Goal: Task Accomplishment & Management: Use online tool/utility

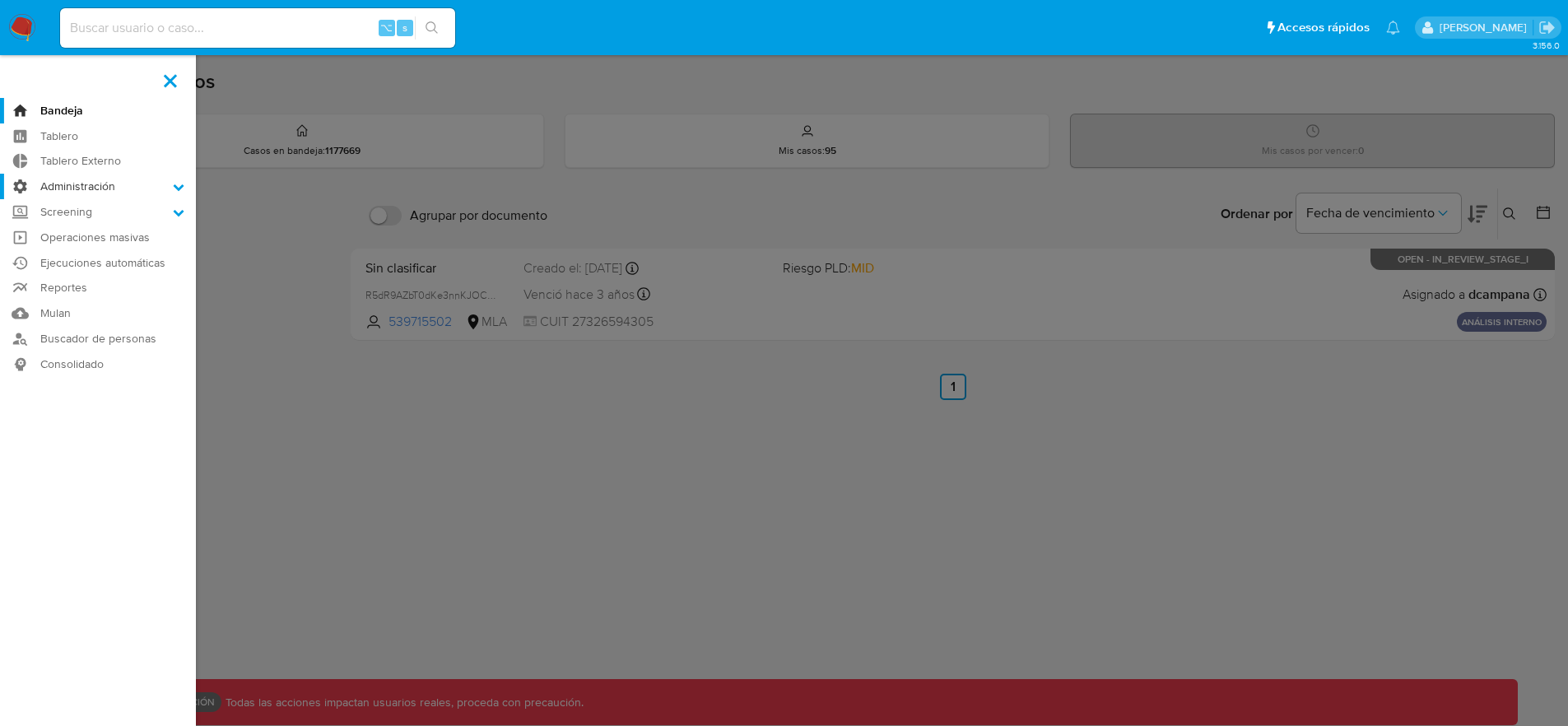
click at [79, 187] on label "Administración" at bounding box center [98, 187] width 196 height 26
click at [0, 0] on input "Administración" at bounding box center [0, 0] width 0 height 0
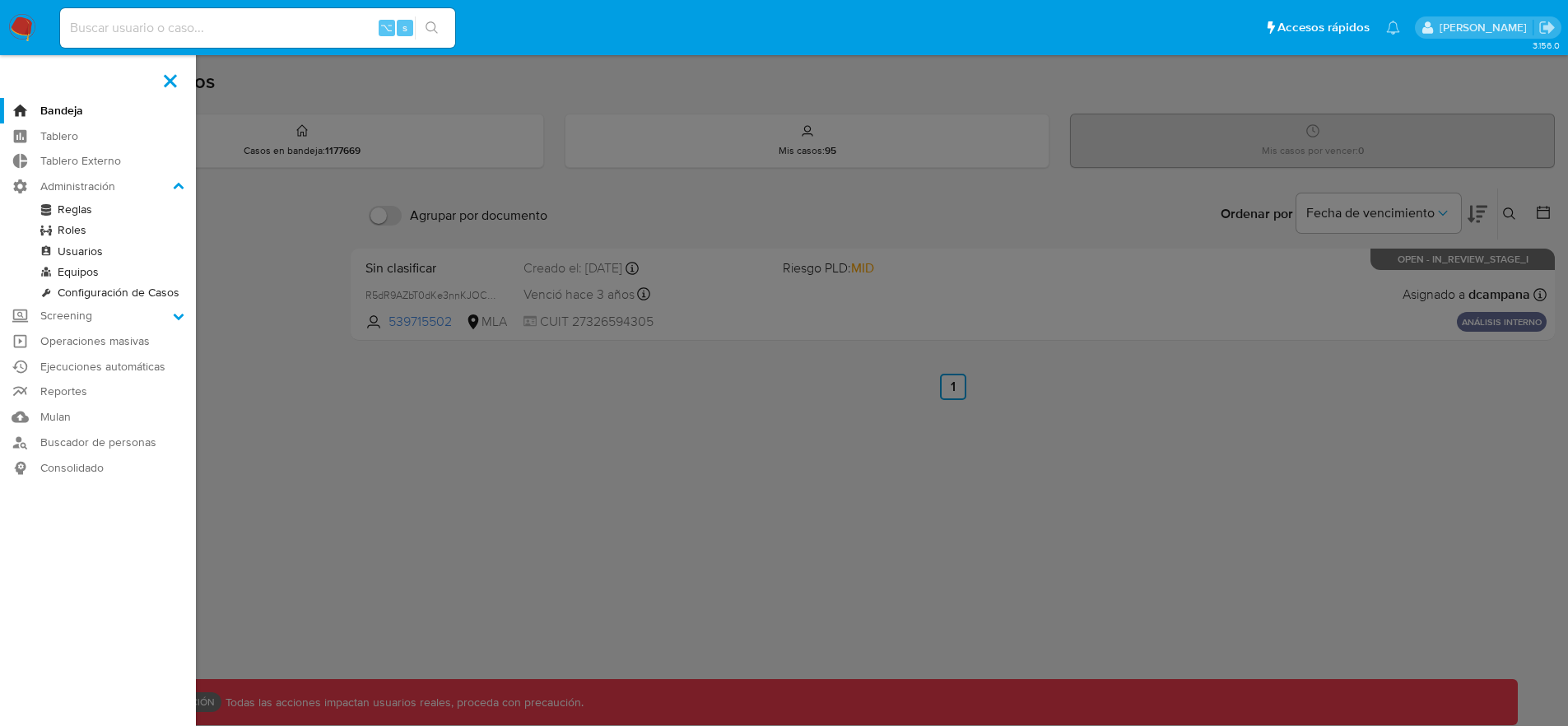
click at [72, 207] on link "Reglas" at bounding box center [98, 210] width 196 height 20
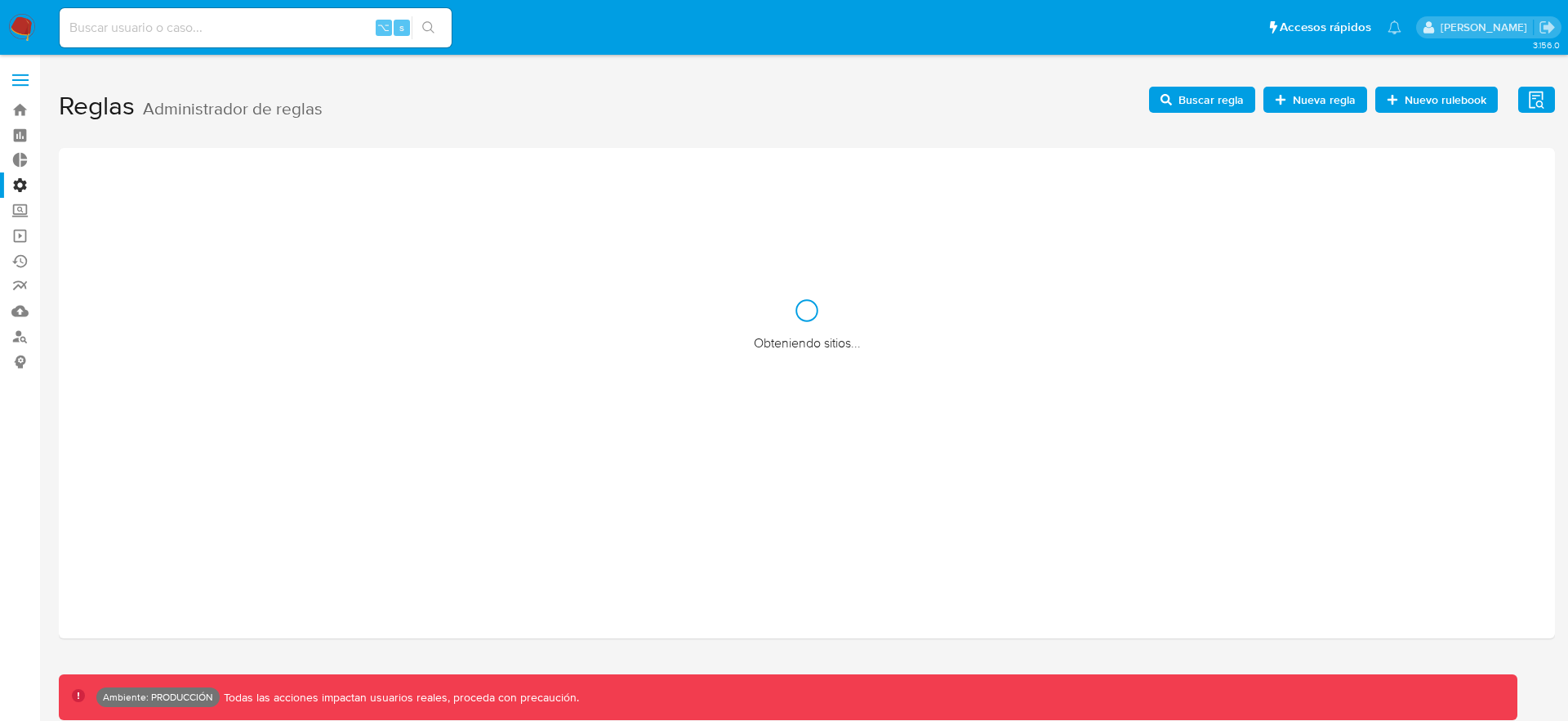
click at [1531, 100] on icon "button" at bounding box center [1536, 100] width 20 height 20
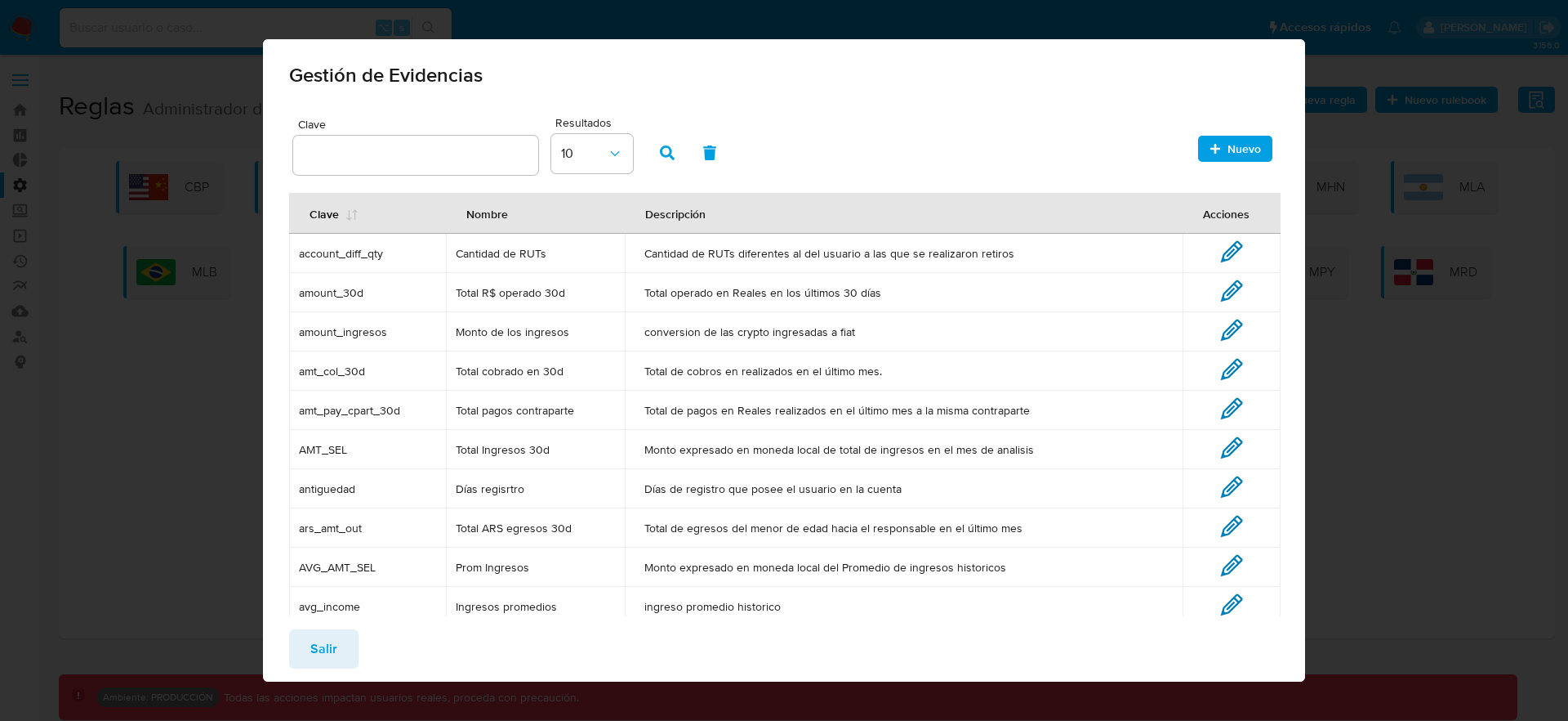
click at [350, 154] on input "text" at bounding box center [416, 155] width 245 height 21
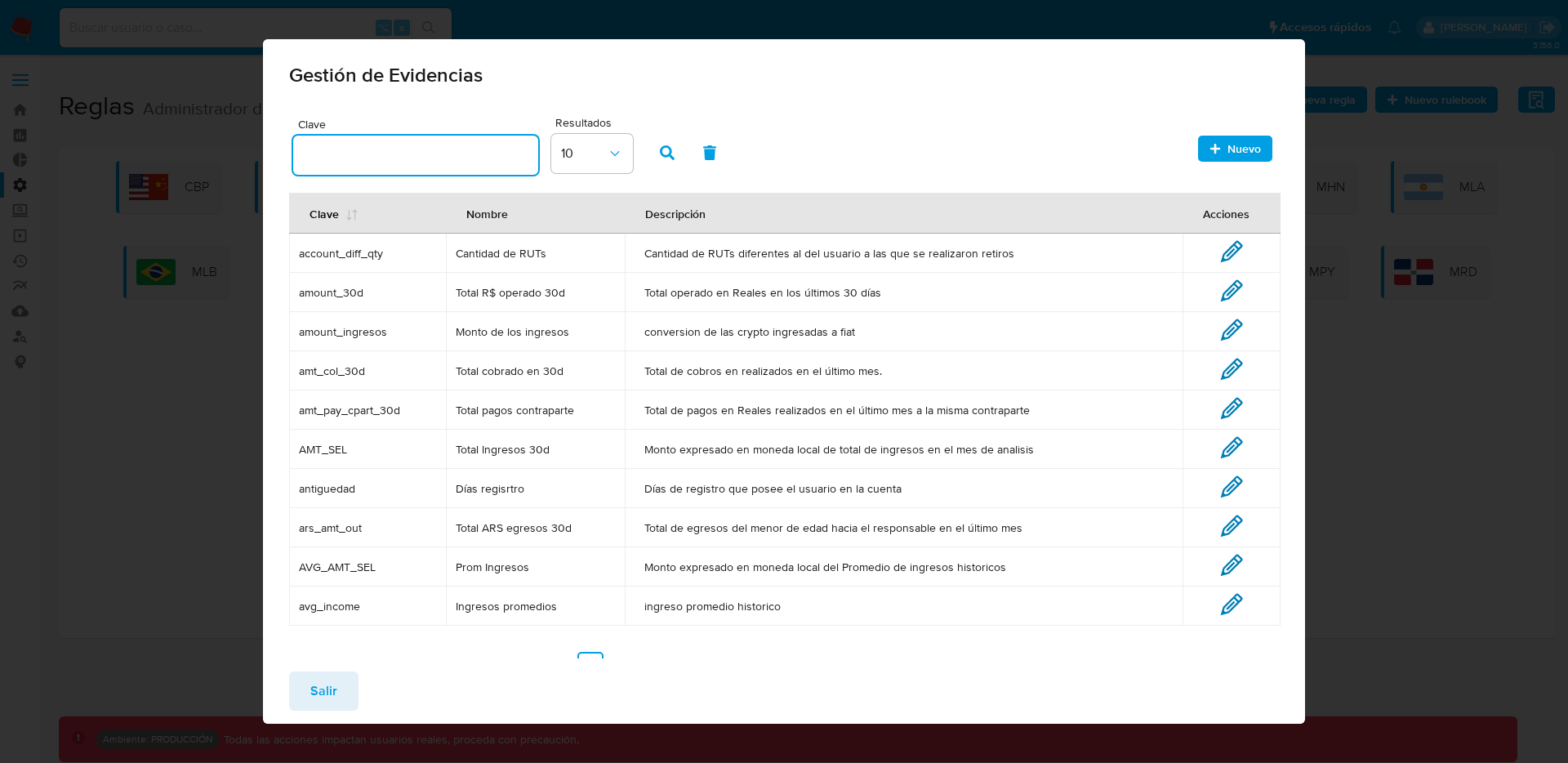
click at [498, 258] on span "Cantidad de RUTs" at bounding box center [535, 253] width 160 height 14
click at [492, 320] on td "Monto de los ingresos" at bounding box center [535, 332] width 179 height 39
click at [491, 321] on td "Monto de los ingresos" at bounding box center [535, 332] width 179 height 39
click at [484, 384] on td "Total cobrado en 30d" at bounding box center [535, 371] width 179 height 39
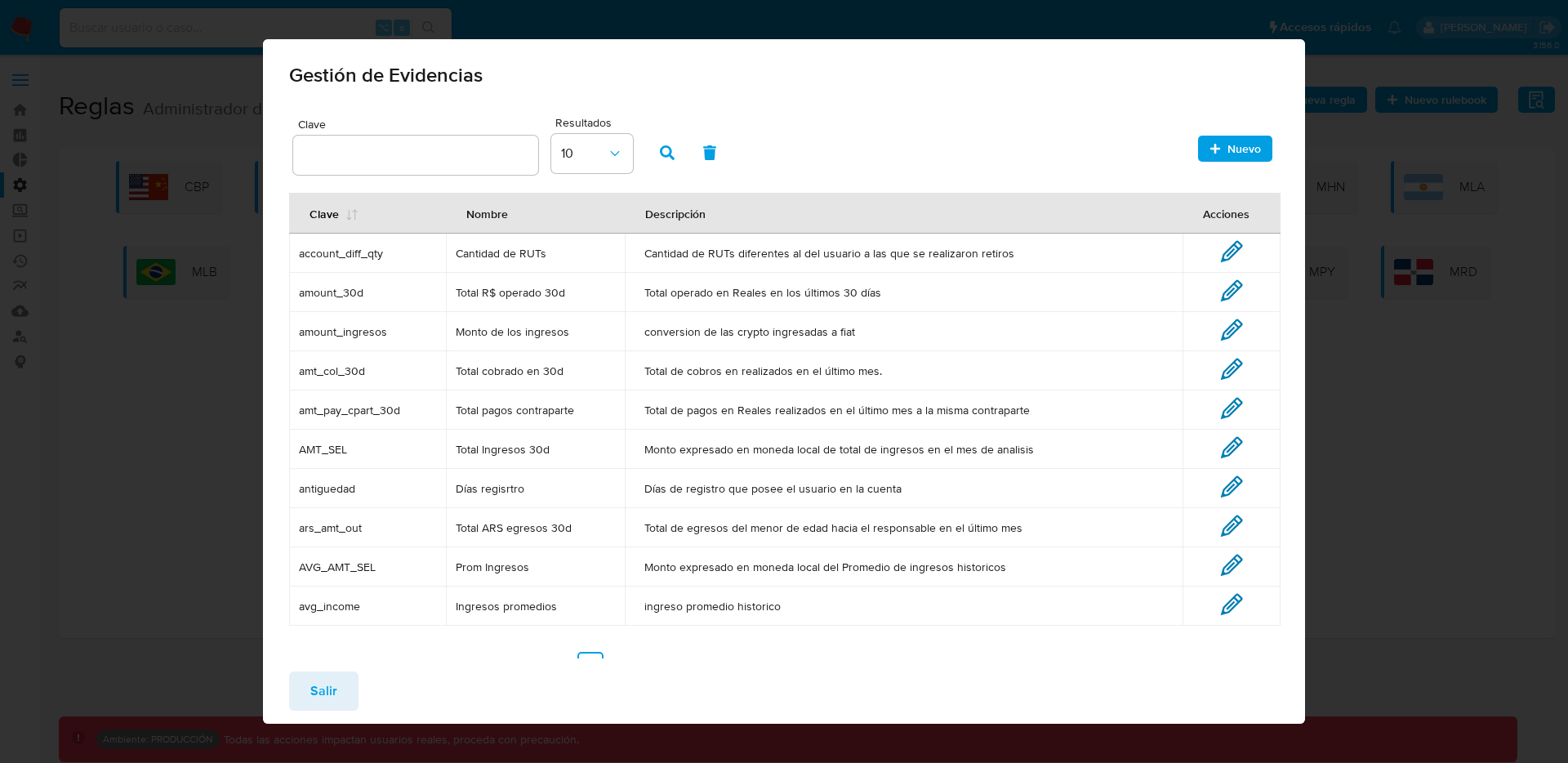
drag, startPoint x: 568, startPoint y: 378, endPoint x: 451, endPoint y: 368, distance: 117.4
click at [451, 368] on td "Total cobrado en 30d" at bounding box center [535, 371] width 179 height 39
click at [345, 163] on input "text" at bounding box center [416, 155] width 245 height 21
click at [510, 480] on td "Días regisrtro" at bounding box center [535, 488] width 179 height 39
drag, startPoint x: 524, startPoint y: 255, endPoint x: 536, endPoint y: 527, distance: 272.3
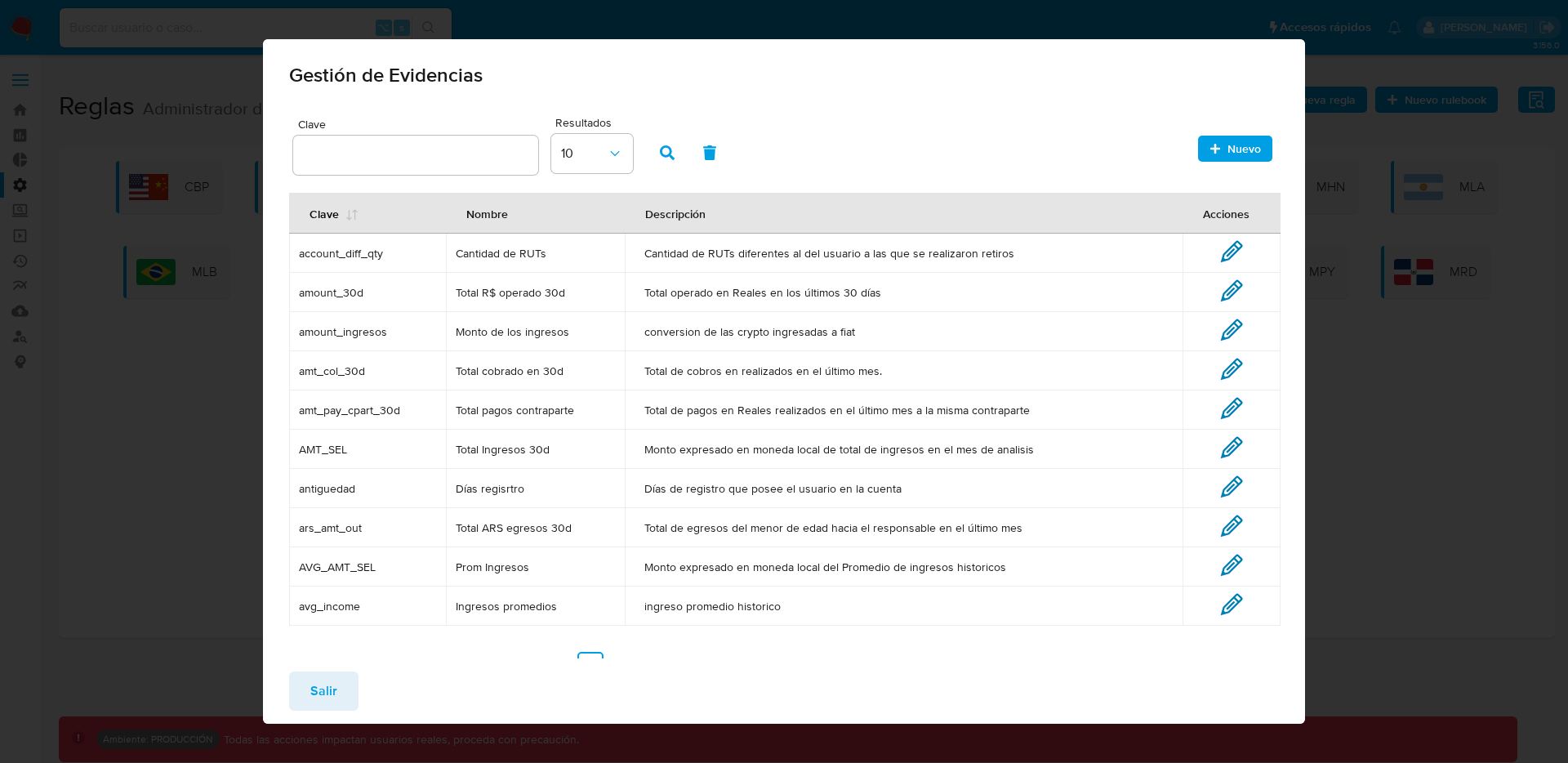
click at [536, 527] on tbody "account_diff_qty Cantidad de RUTs Cantidad de RUTs diferentes al del usuario a …" at bounding box center [785, 429] width 991 height 392
click at [535, 596] on td "Ingresos promedios" at bounding box center [535, 606] width 179 height 39
click at [546, 261] on td "Cantidad de RUTs" at bounding box center [535, 253] width 179 height 39
click at [529, 250] on span "Cantidad de RUTs" at bounding box center [535, 253] width 160 height 14
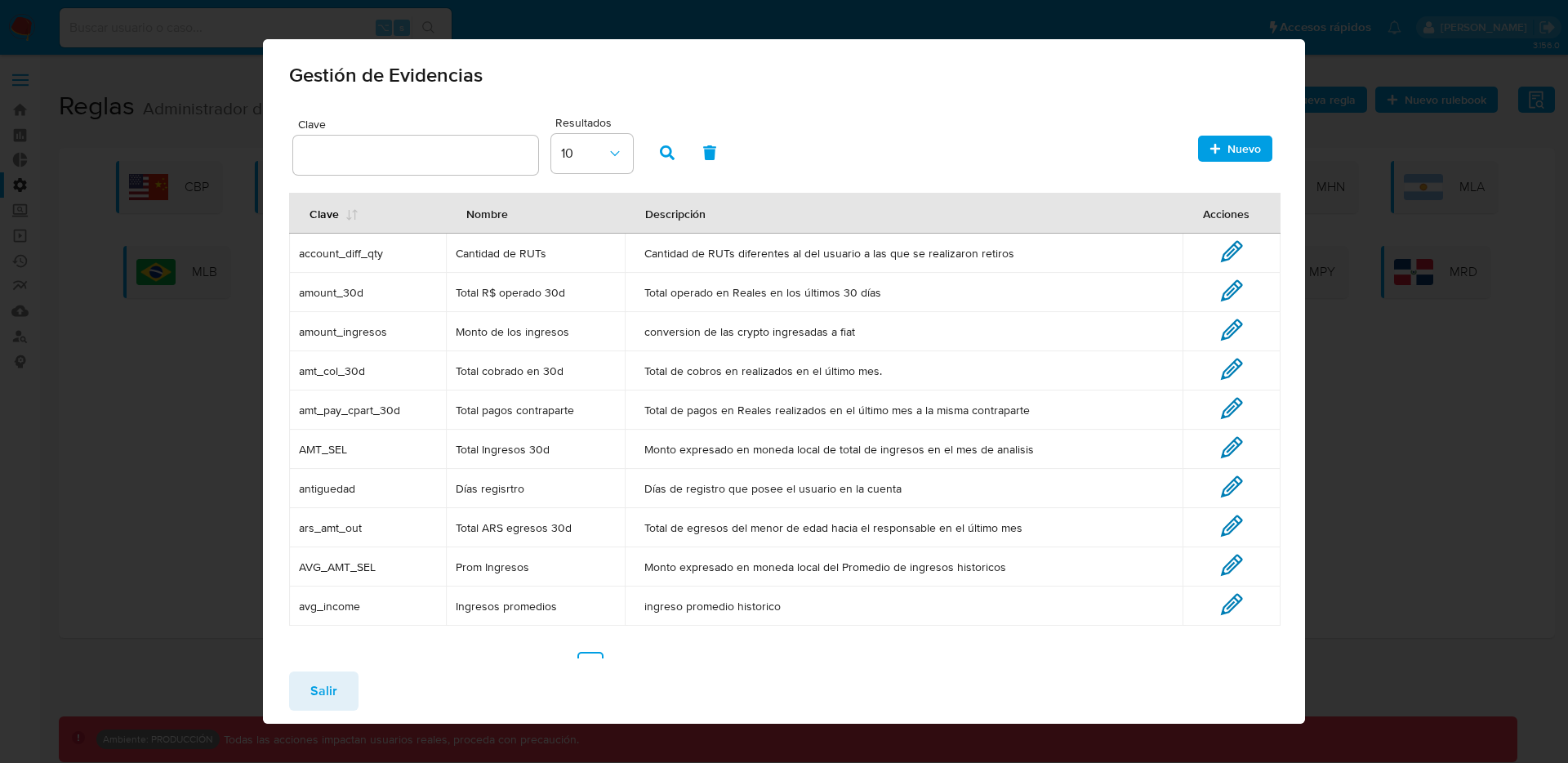
click at [529, 251] on span "Cantidad de RUTs" at bounding box center [535, 253] width 160 height 14
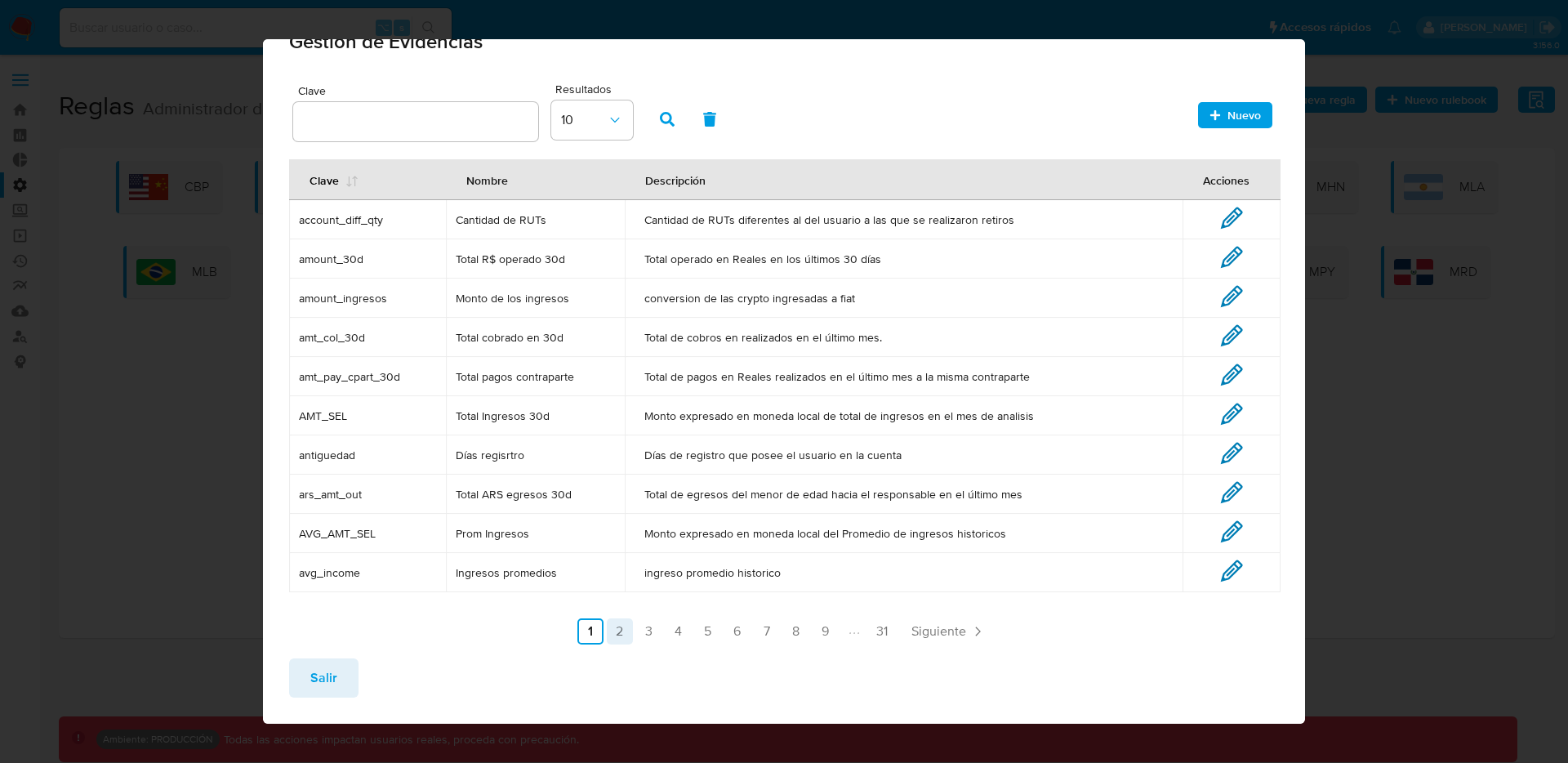
click at [610, 635] on link "2" at bounding box center [619, 631] width 26 height 26
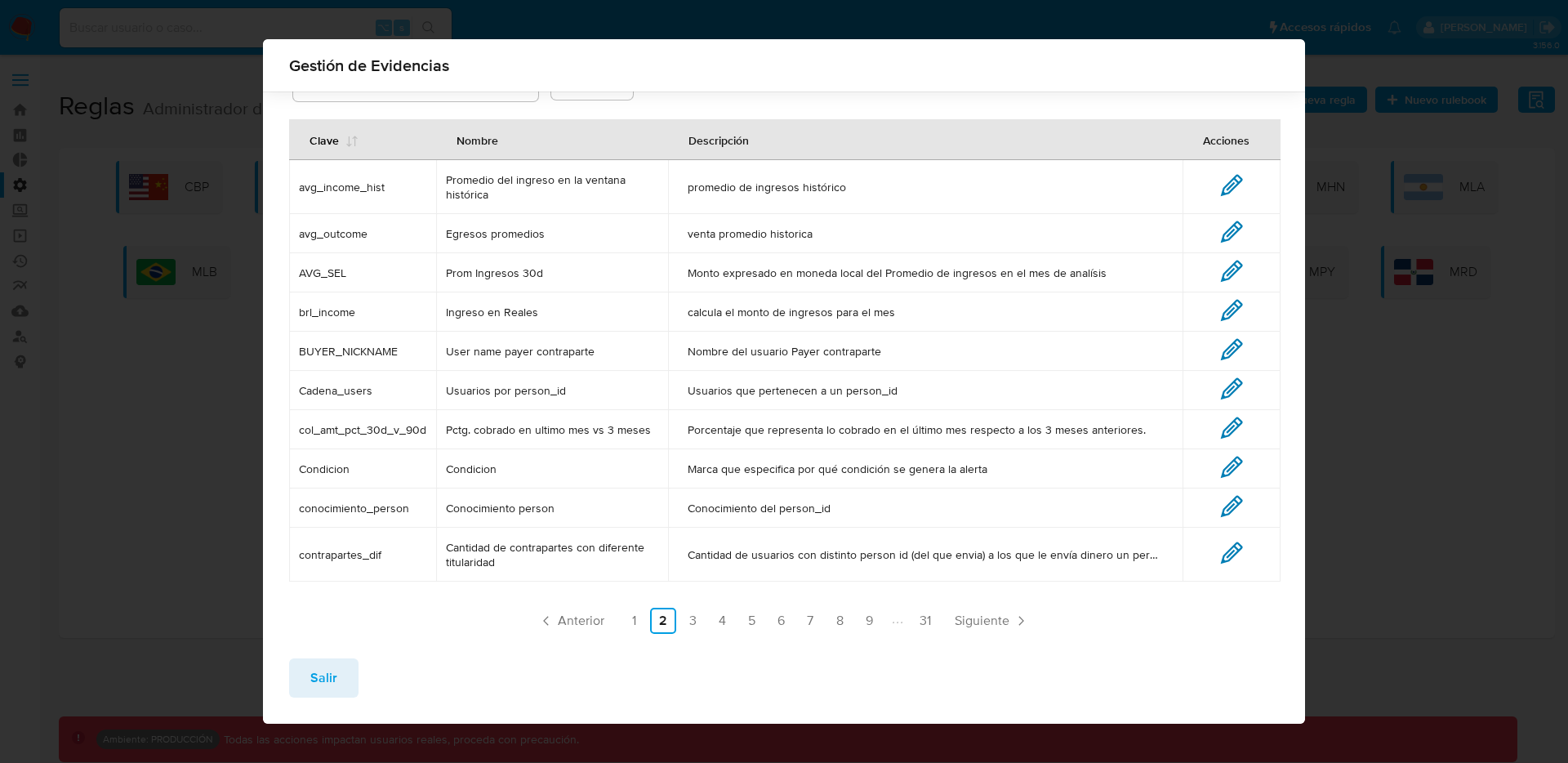
scroll to position [64, 0]
click at [623, 632] on link "1" at bounding box center [633, 618] width 26 height 26
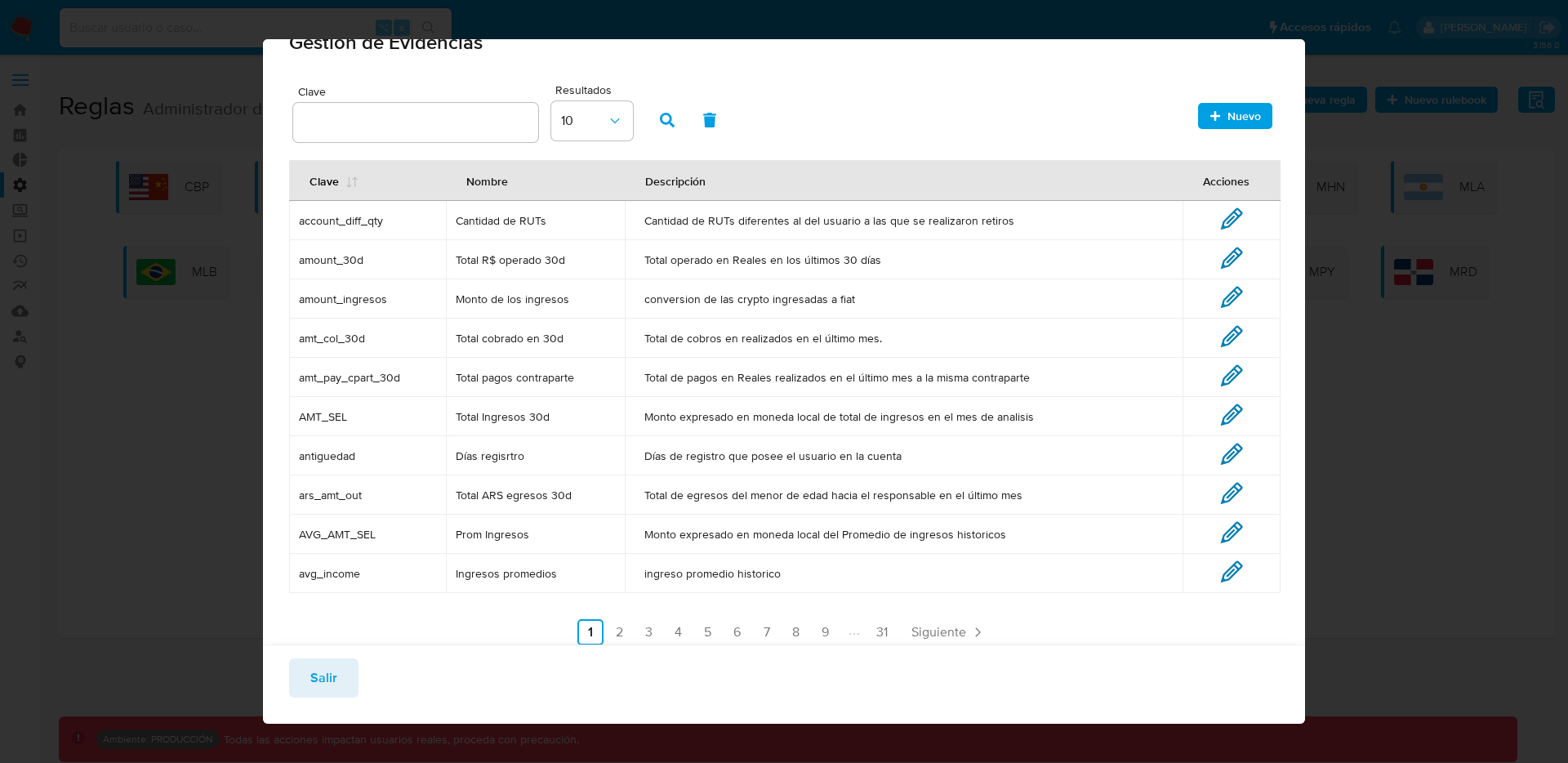
scroll to position [34, 0]
click at [612, 622] on link "2" at bounding box center [619, 631] width 26 height 26
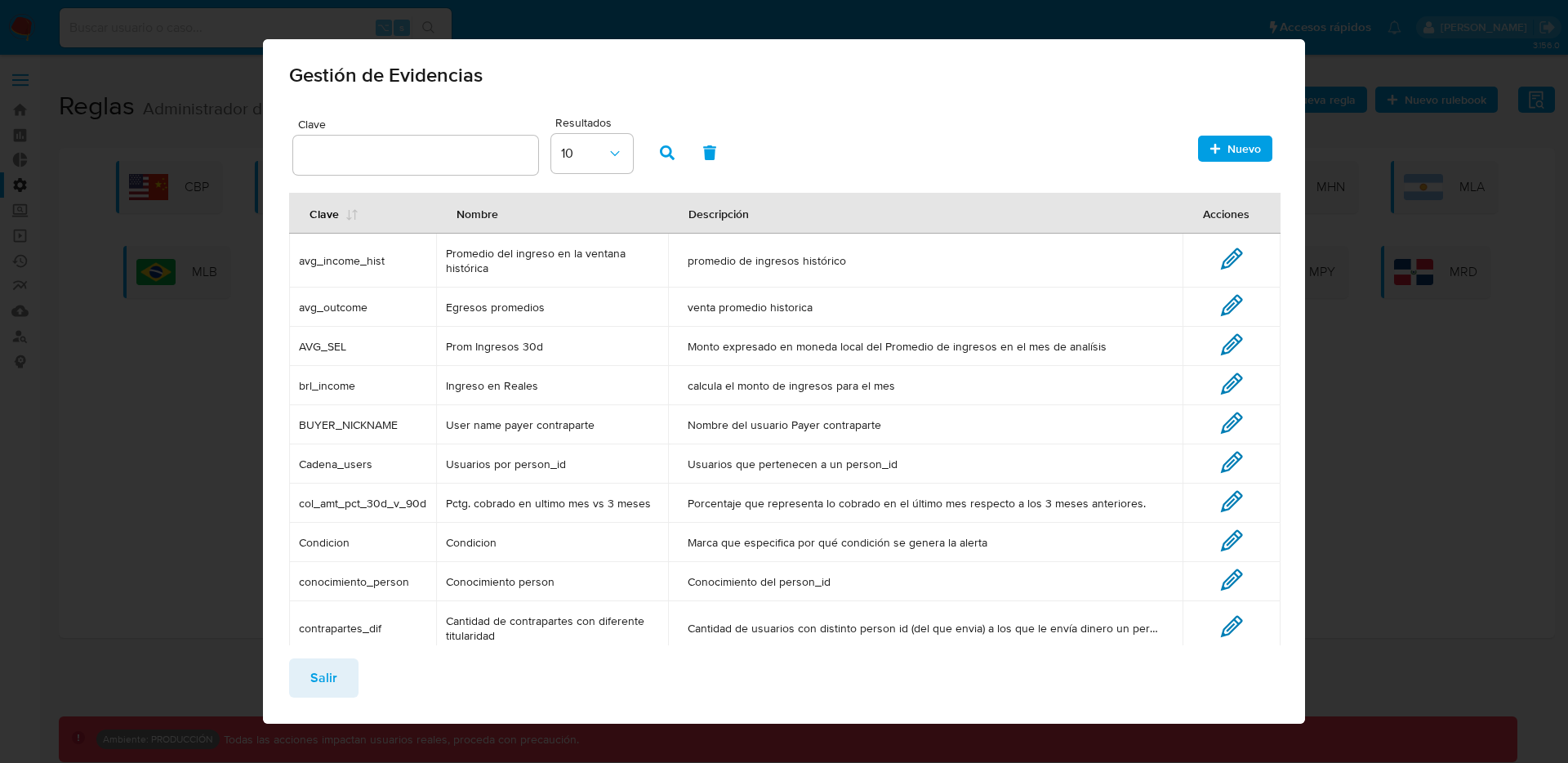
click at [368, 256] on span "avg_income_hist" at bounding box center [362, 260] width 128 height 14
click at [381, 157] on input "text" at bounding box center [416, 155] width 245 height 21
type input "avg_income_hist"
click at [677, 151] on button "button" at bounding box center [667, 152] width 42 height 39
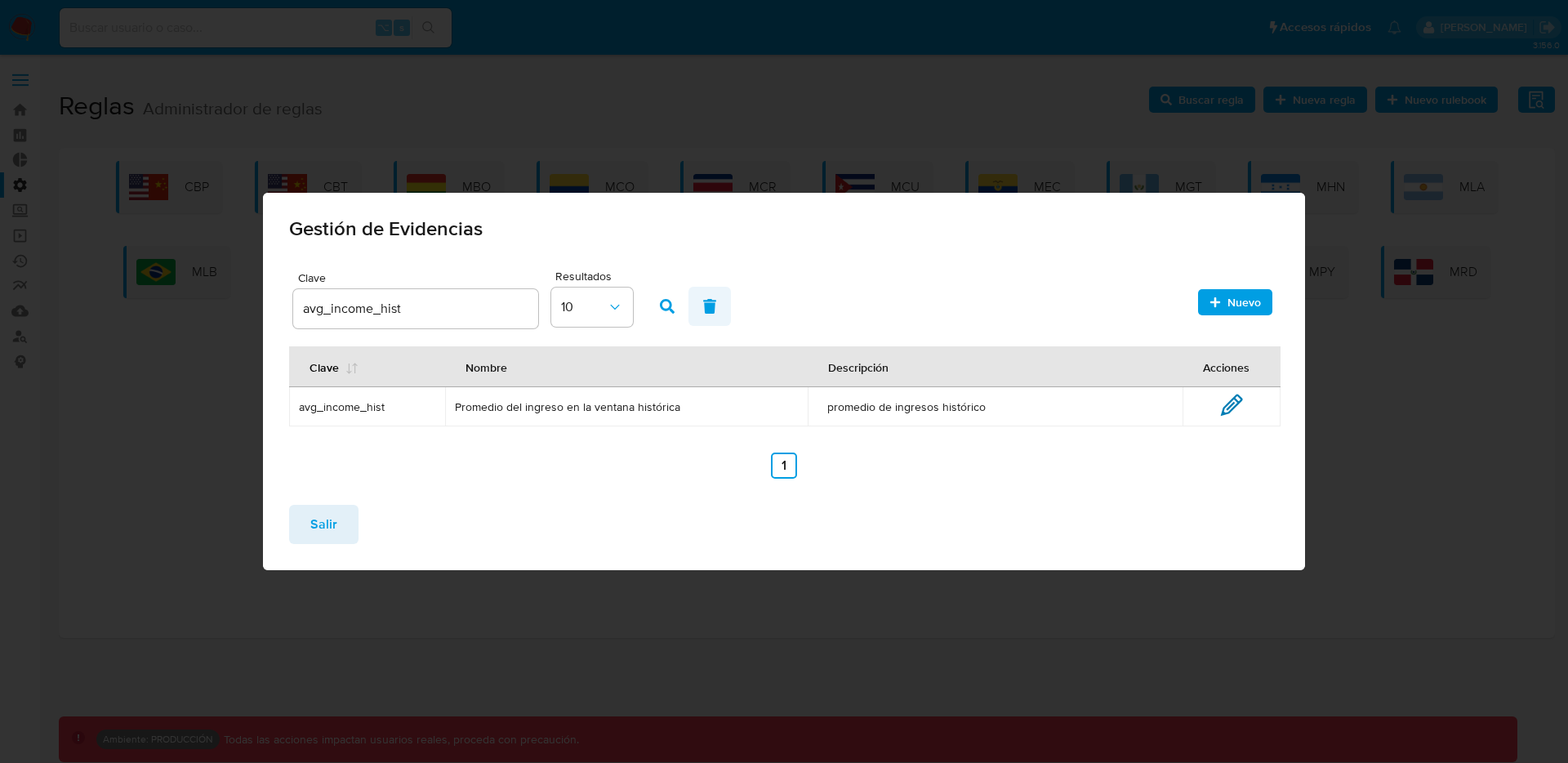
click at [721, 303] on button "button" at bounding box center [710, 306] width 42 height 39
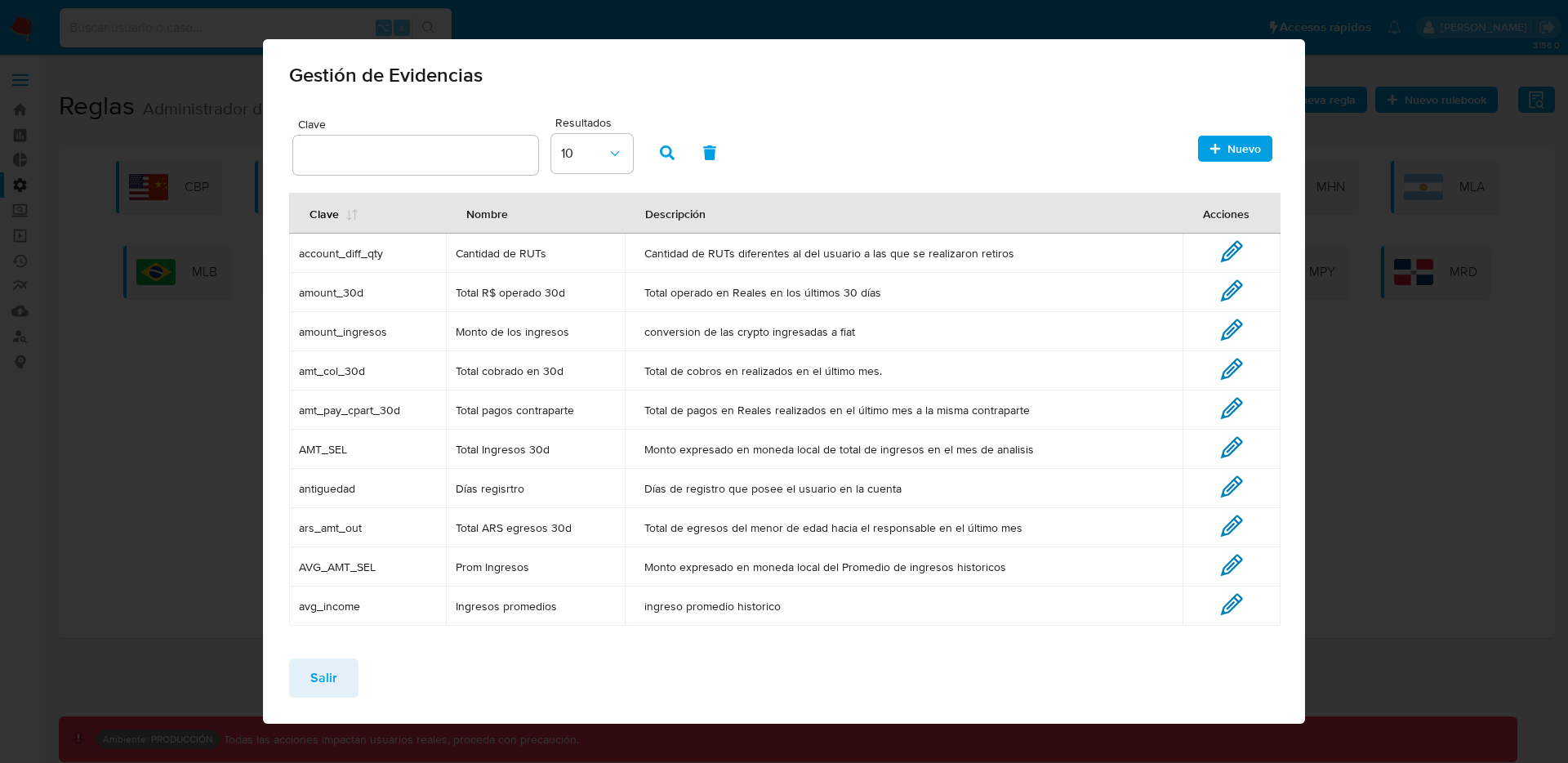
click at [527, 254] on span "Cantidad de RUTs" at bounding box center [535, 253] width 160 height 14
click at [527, 255] on span "Cantidad de RUTs" at bounding box center [535, 253] width 160 height 14
click at [556, 255] on span "Cantidad de RUTs" at bounding box center [535, 253] width 160 height 14
drag, startPoint x: 553, startPoint y: 253, endPoint x: 454, endPoint y: 255, distance: 99.0
click at [456, 255] on span "Cantidad de RUTs" at bounding box center [535, 253] width 160 height 14
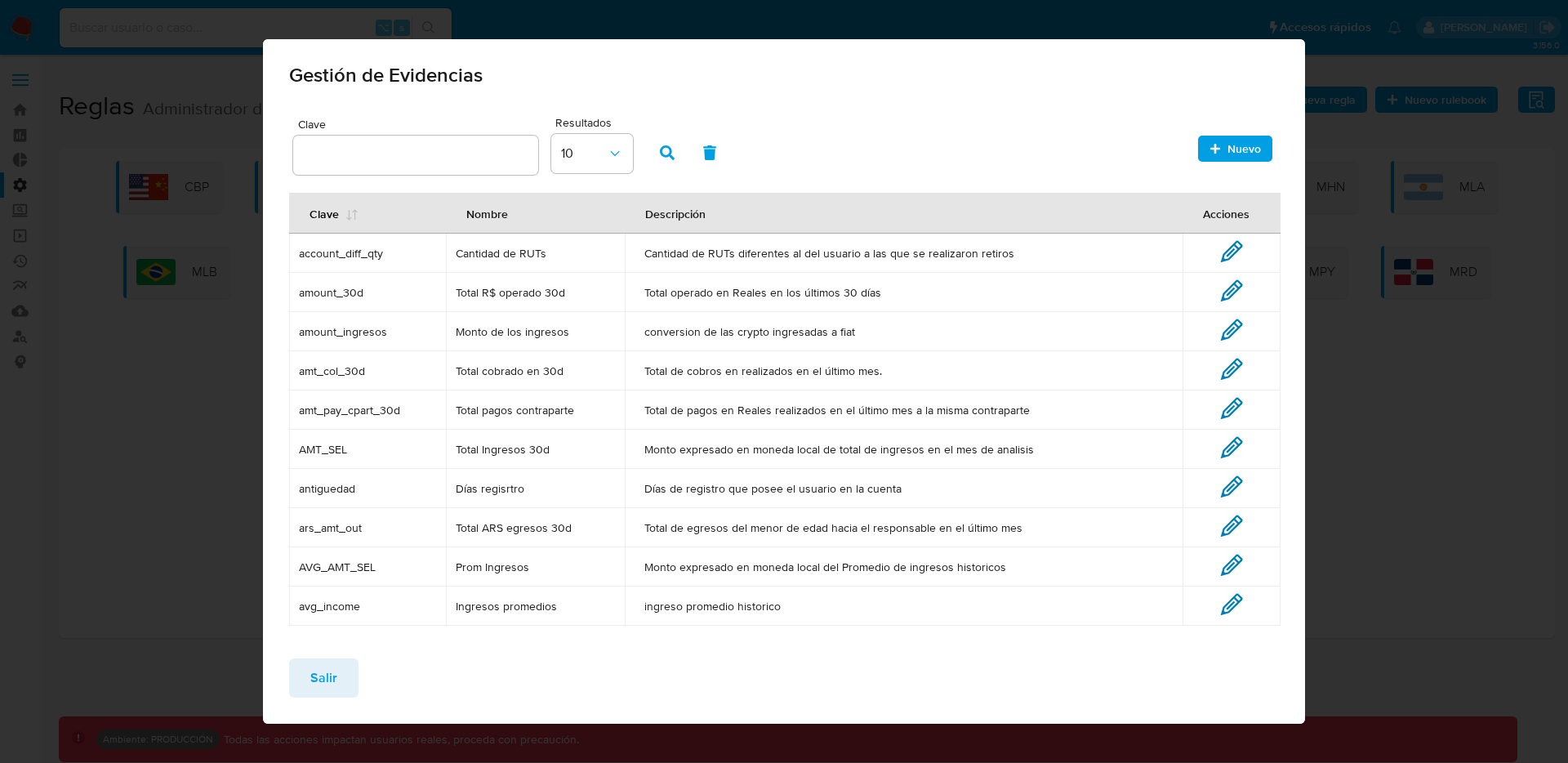
click at [1220, 252] on icon at bounding box center [1231, 251] width 23 height 23
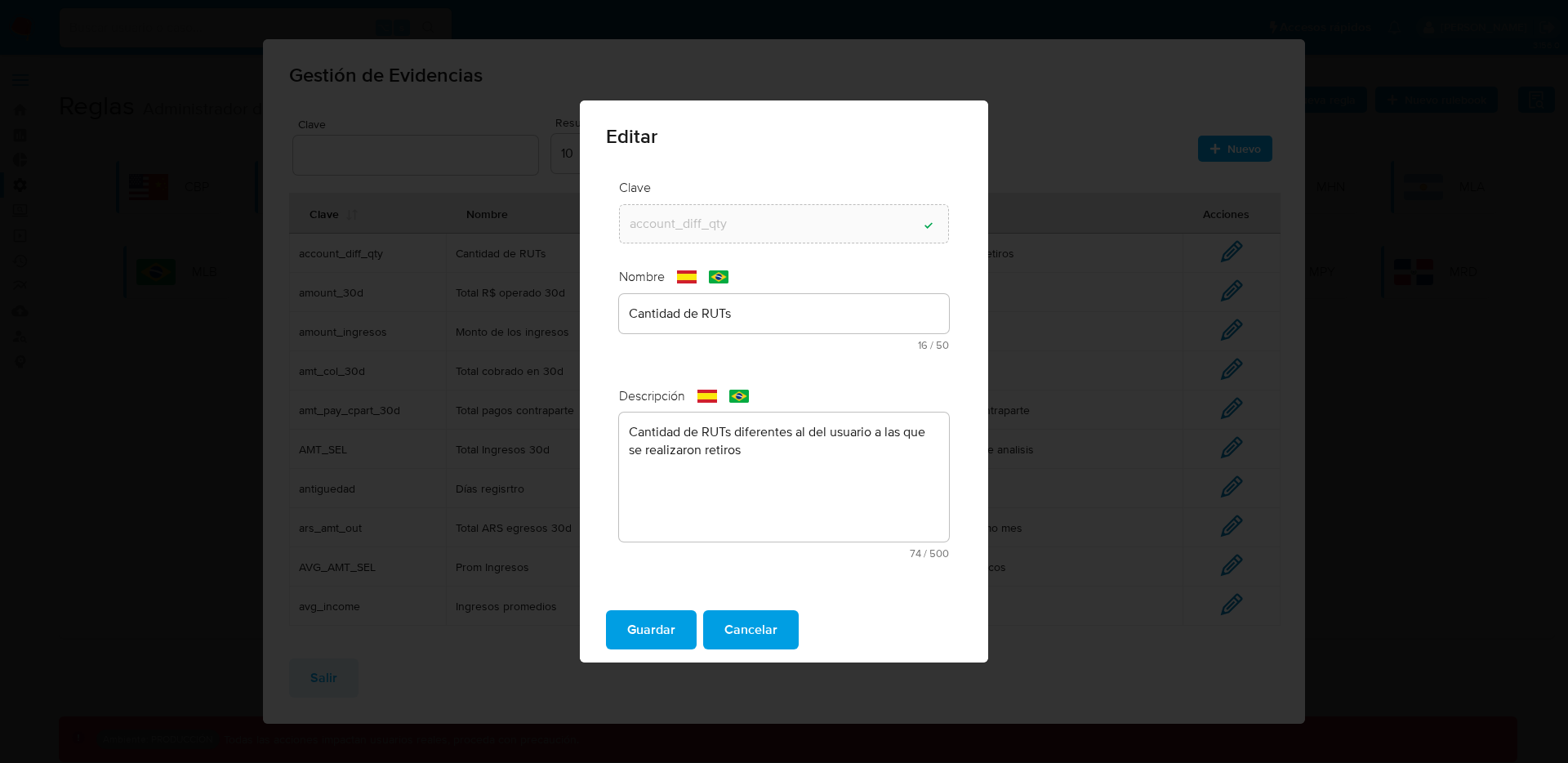
click at [781, 309] on div "text-es Cantidad de RUTs 16 / 50 34 caracteres restantes" at bounding box center [784, 322] width 330 height 57
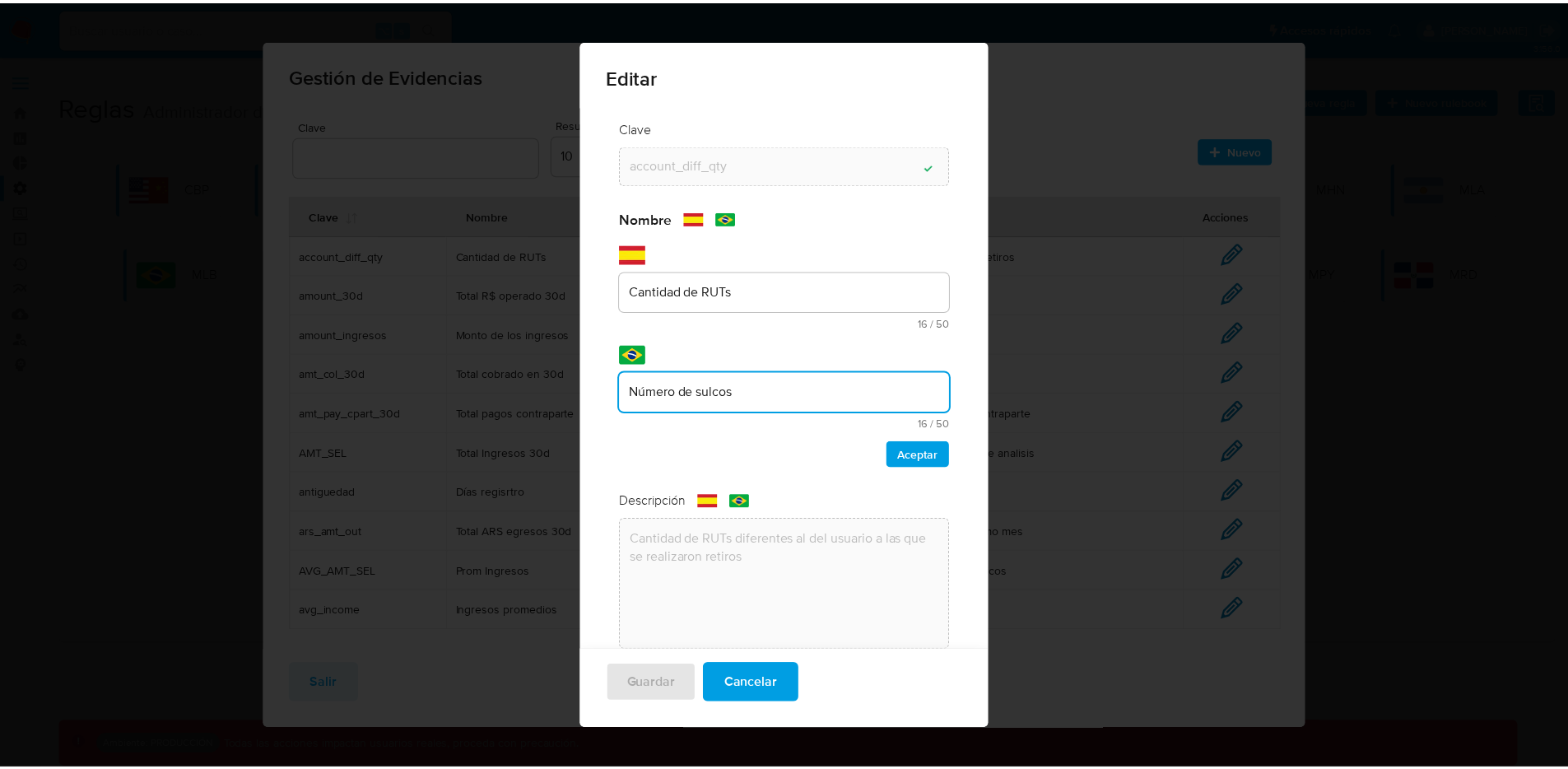
scroll to position [43, 0]
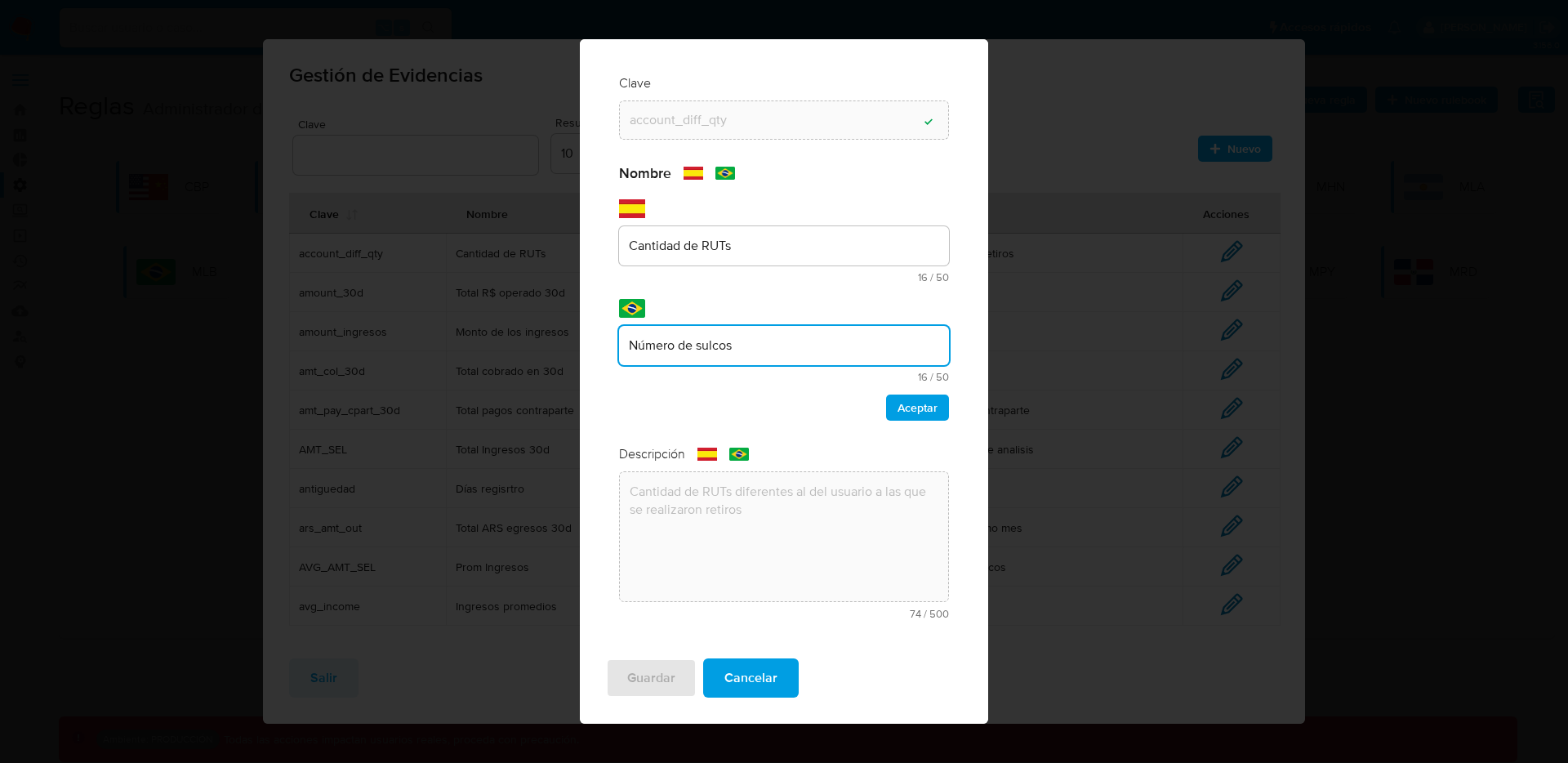
drag, startPoint x: 743, startPoint y: 388, endPoint x: 655, endPoint y: 379, distance: 88.5
click at [655, 379] on div "text-pt Número de sulcos 16 / 50 34 caracteres restantes" at bounding box center [784, 354] width 330 height 57
click at [736, 679] on span "Cancelar" at bounding box center [750, 678] width 53 height 36
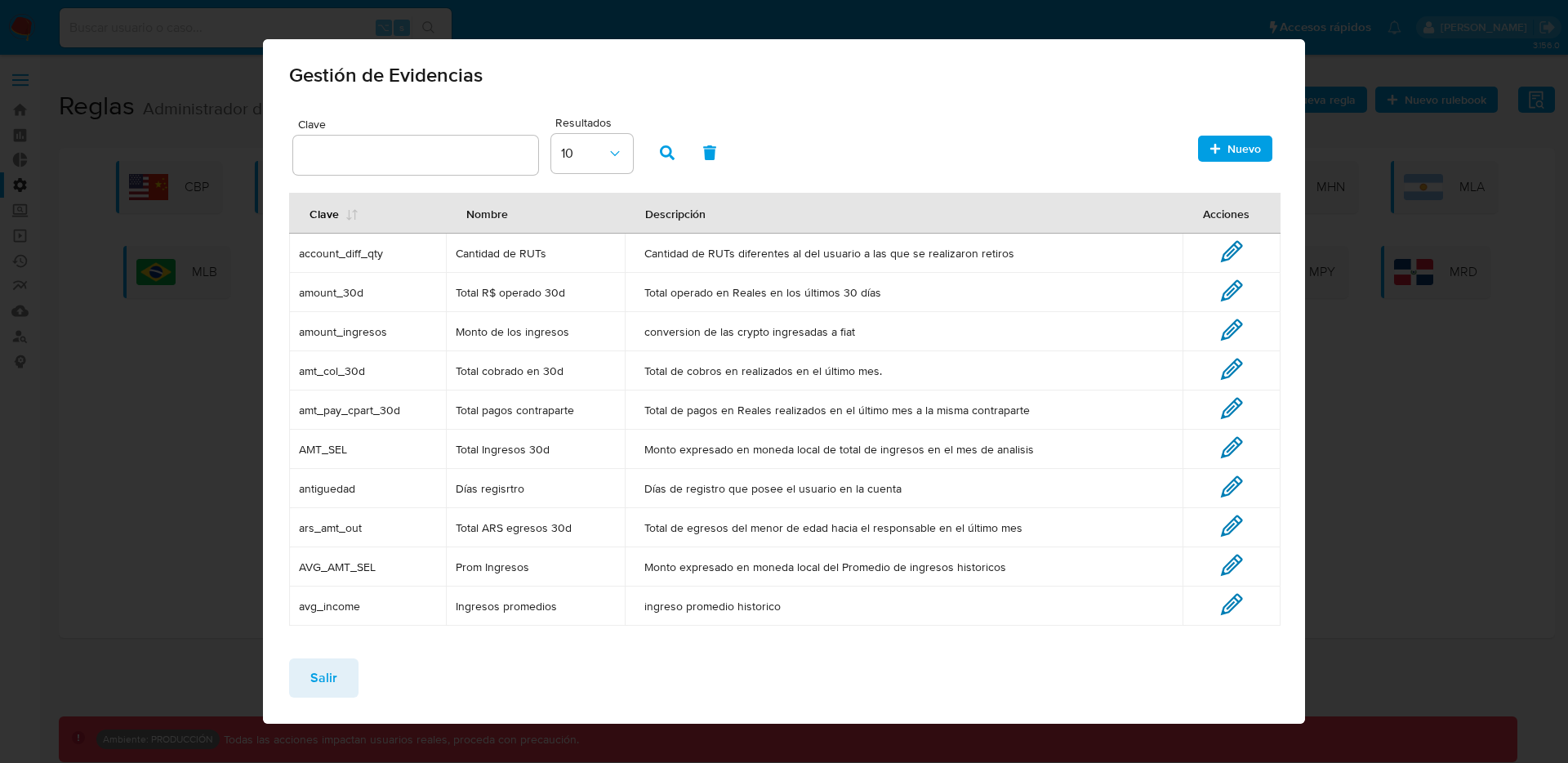
click at [490, 151] on input "text" at bounding box center [416, 155] width 245 height 21
click at [473, 154] on input "numero de" at bounding box center [416, 155] width 245 height 21
type input "numero de"
click at [299, 664] on button "Salir" at bounding box center [324, 678] width 69 height 39
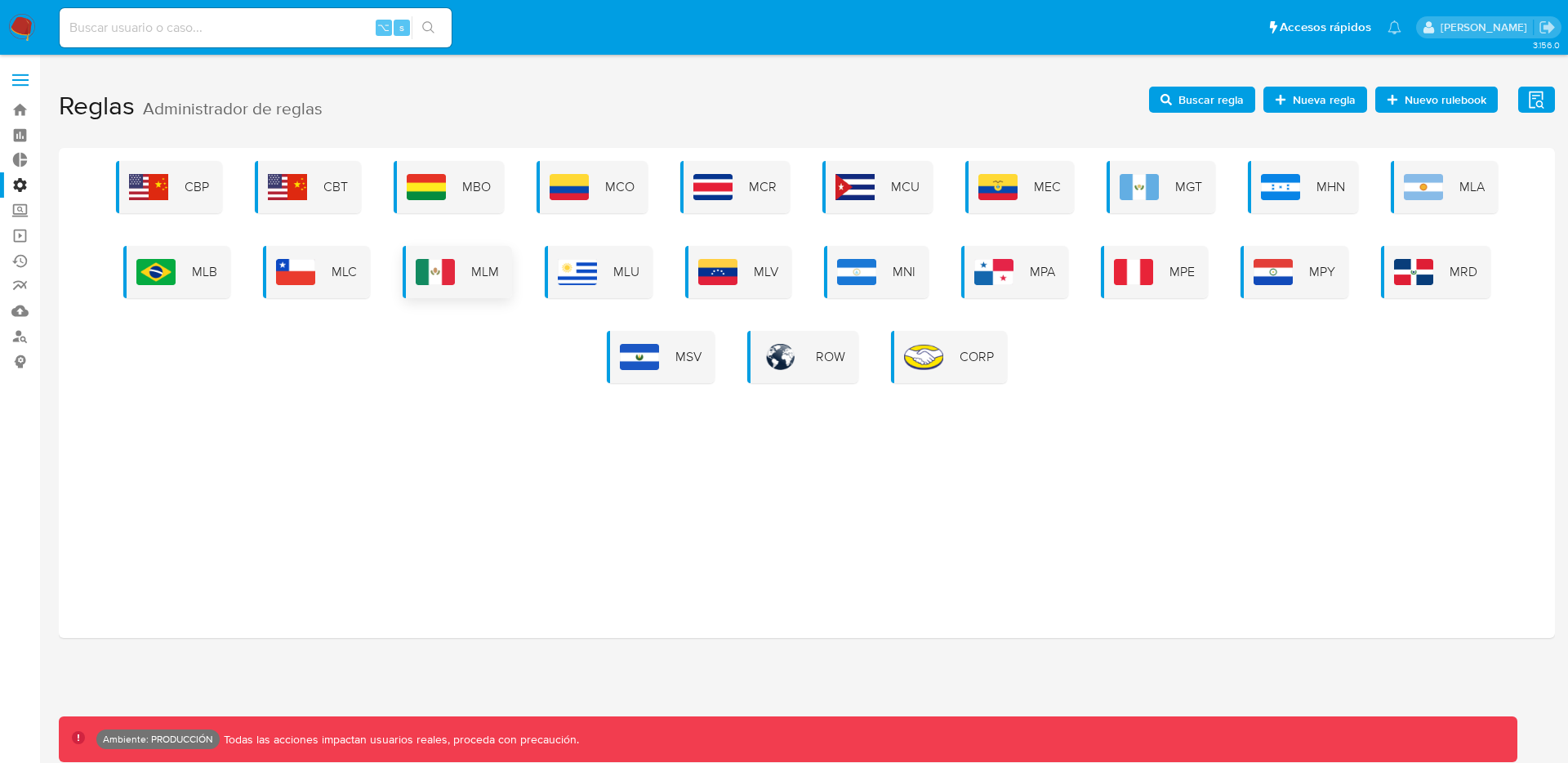
click at [463, 252] on div "MLM" at bounding box center [457, 272] width 109 height 52
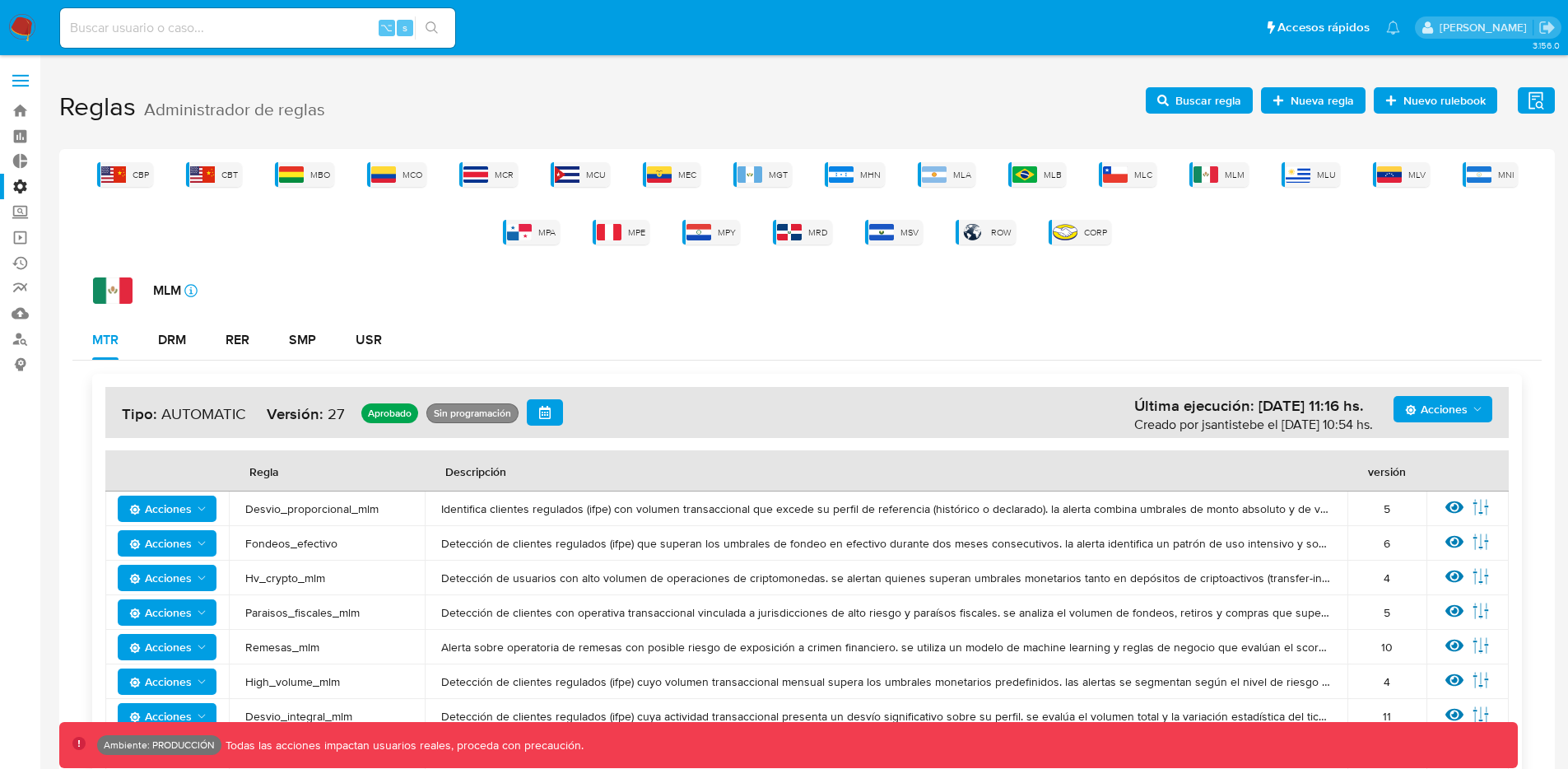
click at [12, 85] on span at bounding box center [20, 85] width 16 height 3
click at [0, 0] on input "checkbox" at bounding box center [0, 0] width 0 height 0
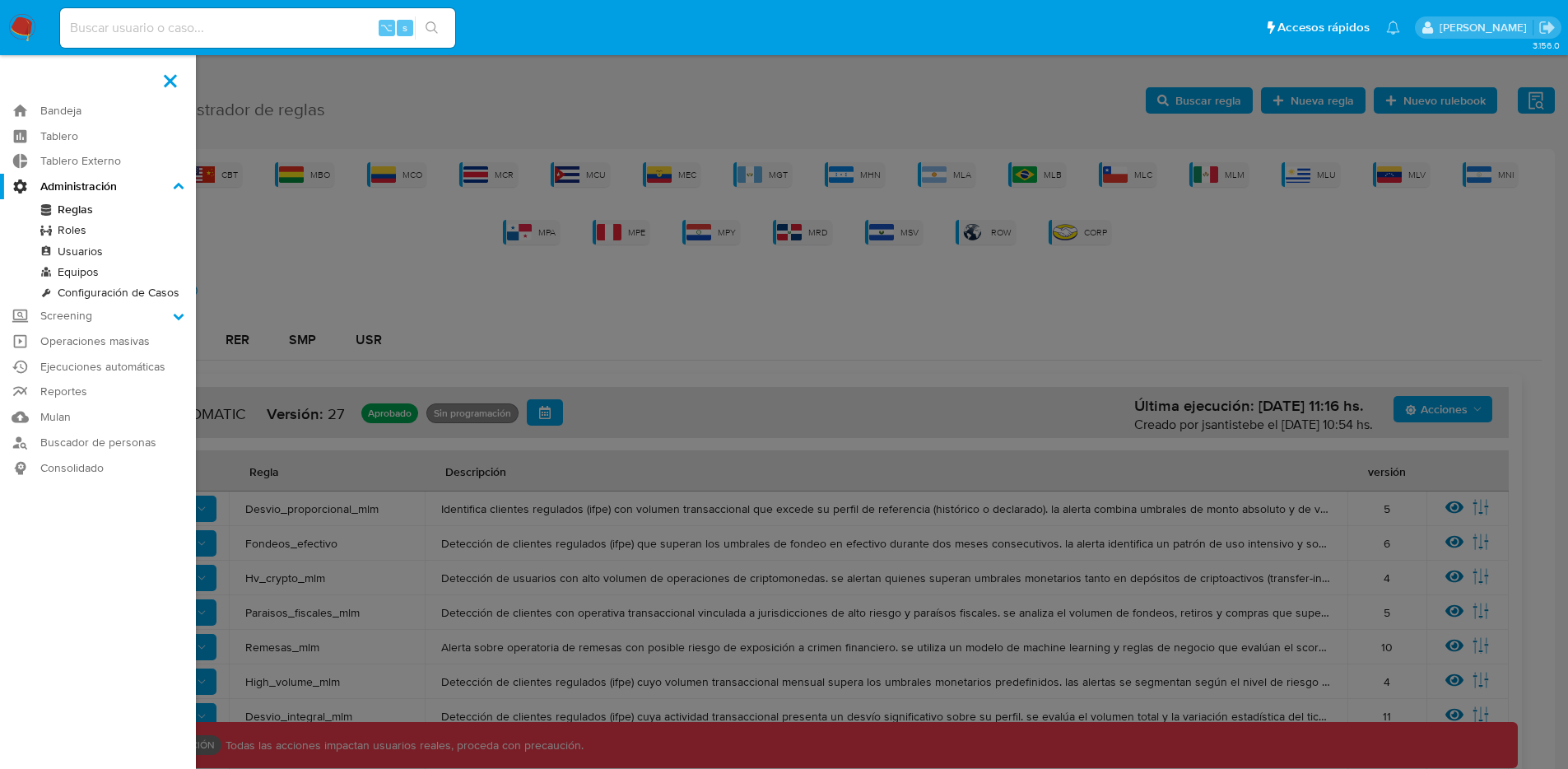
click at [103, 298] on link "Configuración de Casos" at bounding box center [98, 292] width 196 height 20
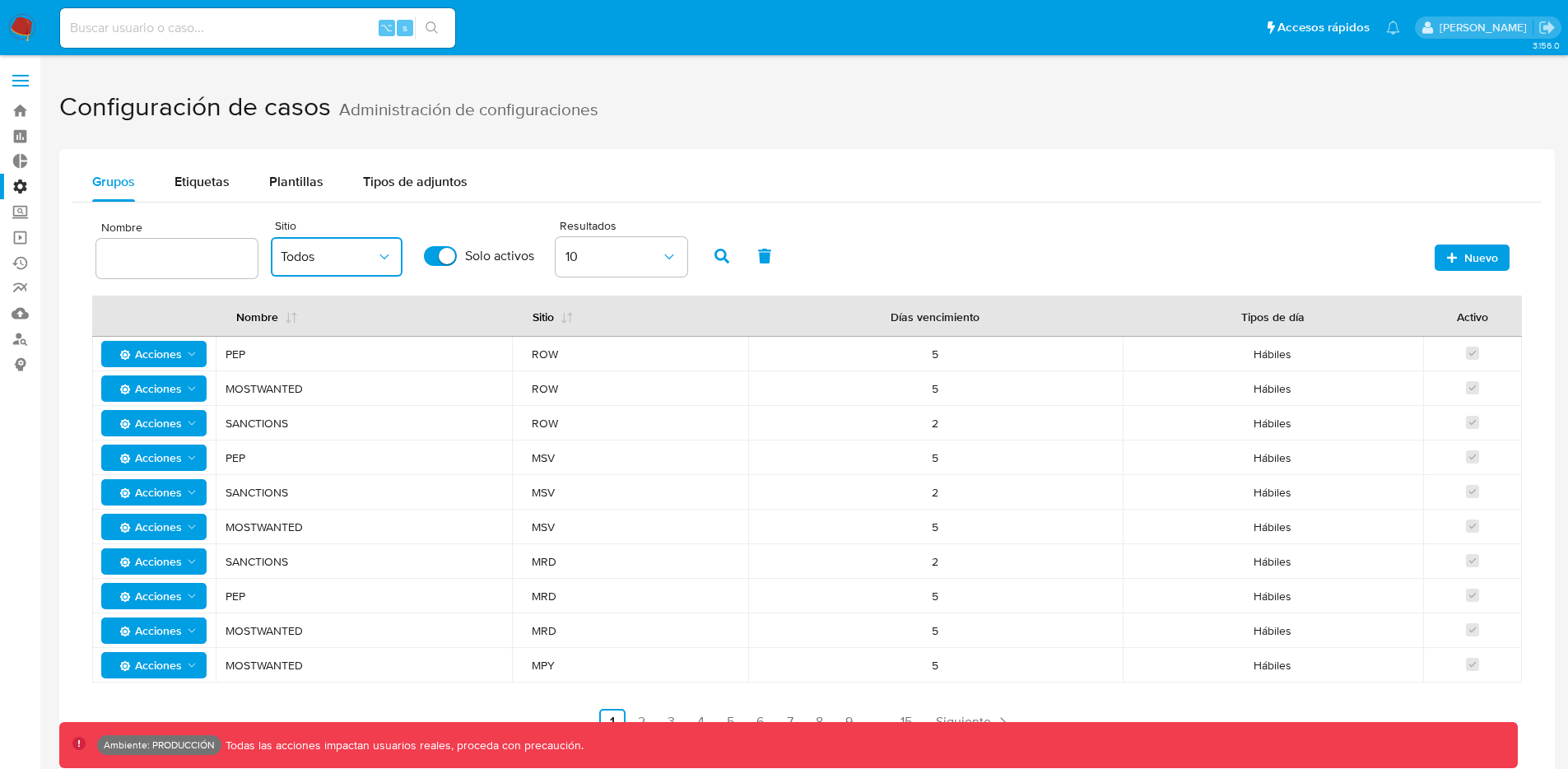
click at [371, 269] on button "Todos" at bounding box center [337, 257] width 131 height 39
click at [173, 194] on button "Etiquetas" at bounding box center [202, 182] width 95 height 39
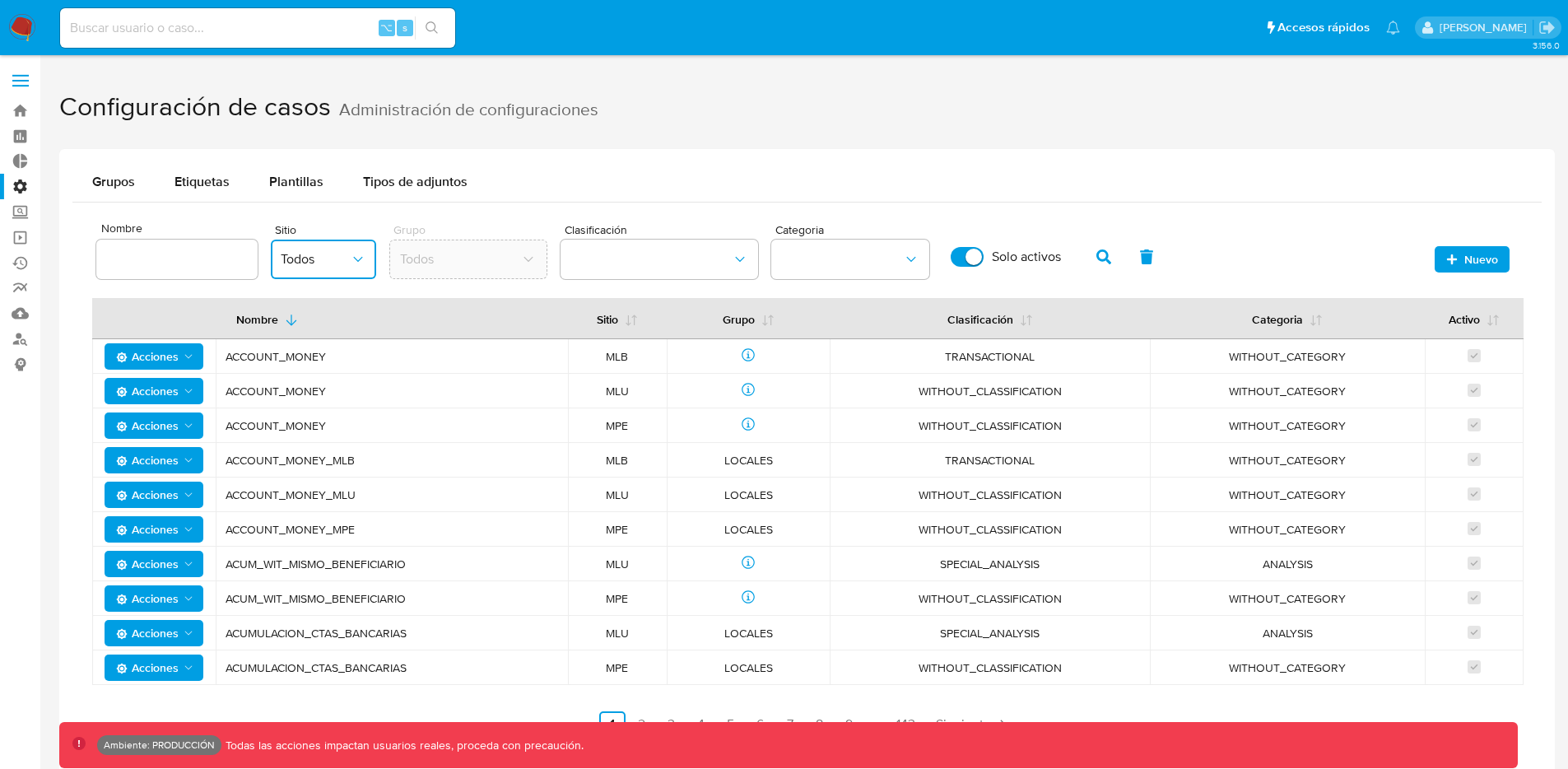
click at [338, 267] on span "Todos" at bounding box center [315, 258] width 69 height 16
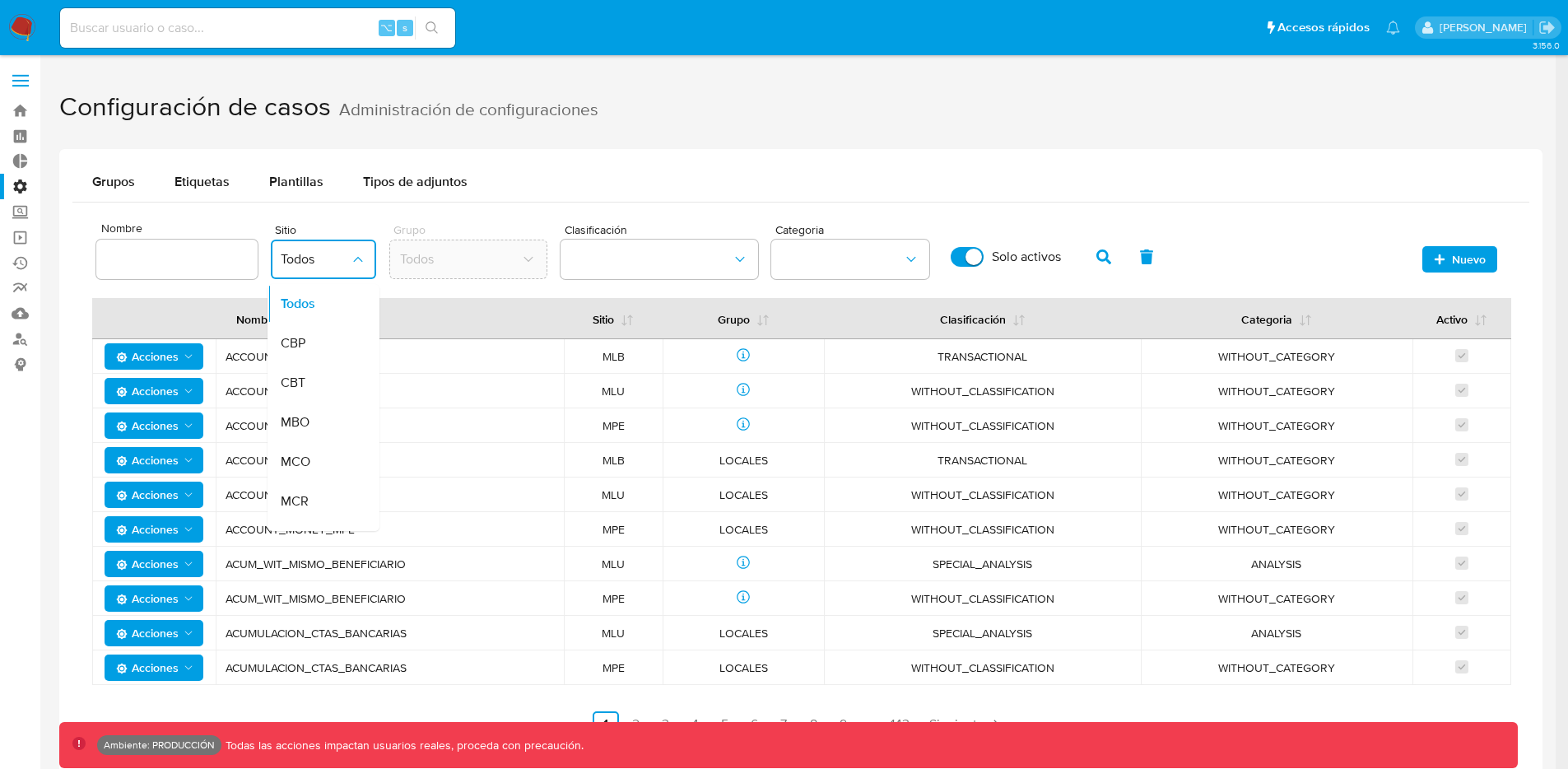
click at [575, 225] on span "Clasificación" at bounding box center [663, 230] width 198 height 12
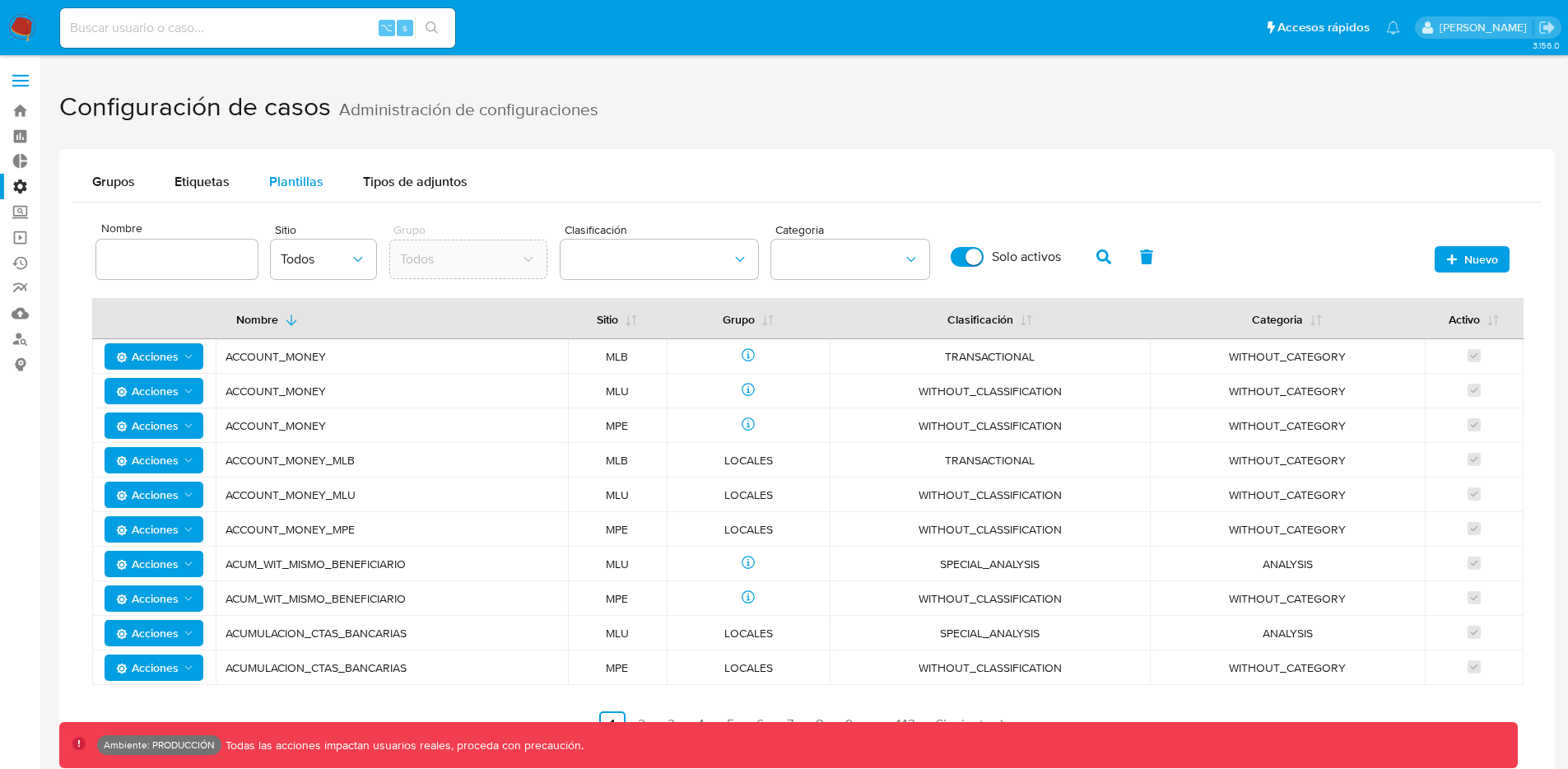
click at [305, 178] on span "Plantillas" at bounding box center [297, 182] width 55 height 19
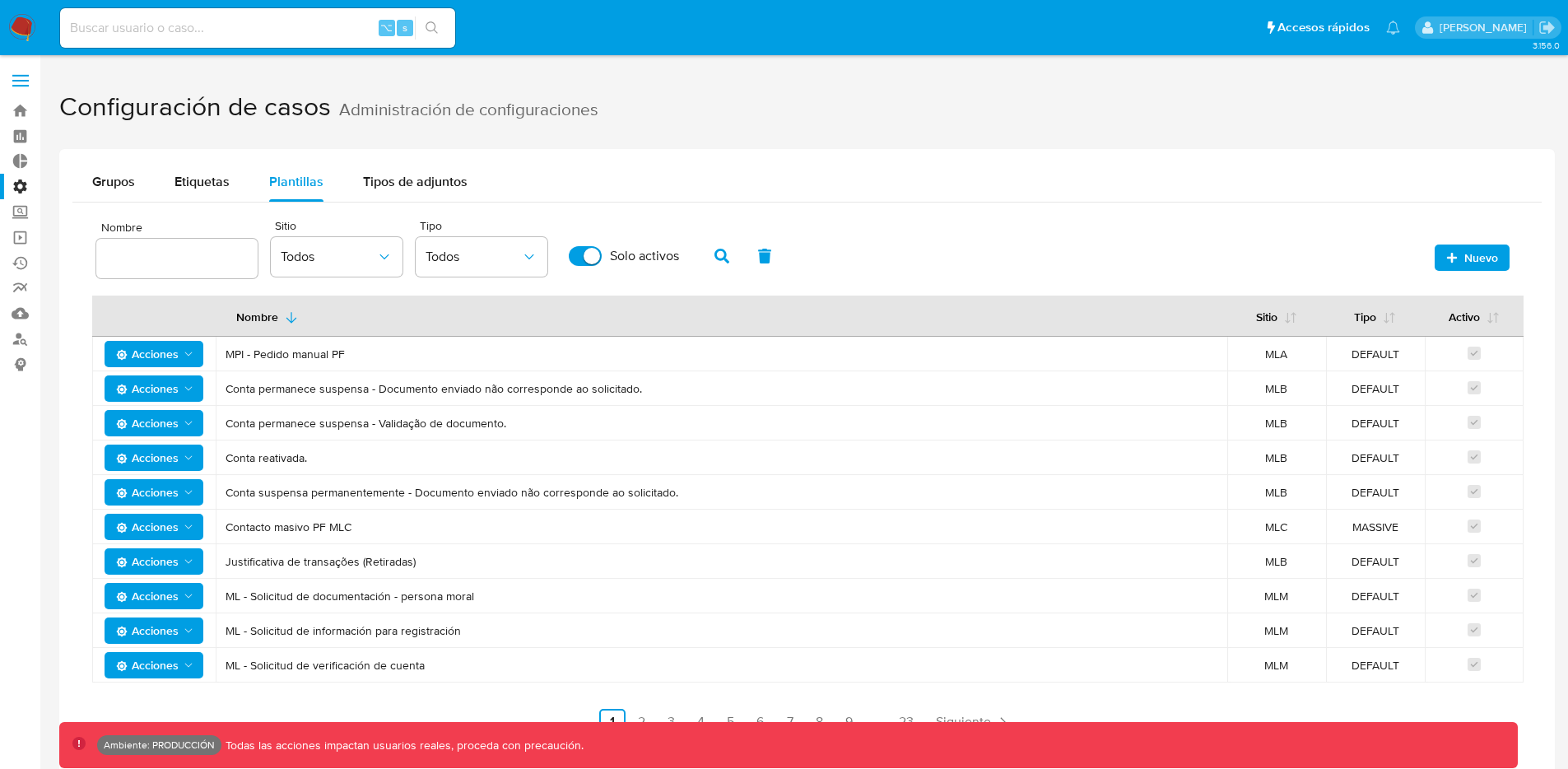
click at [14, 82] on span at bounding box center [20, 81] width 16 height 3
click at [0, 0] on input "checkbox" at bounding box center [0, 0] width 0 height 0
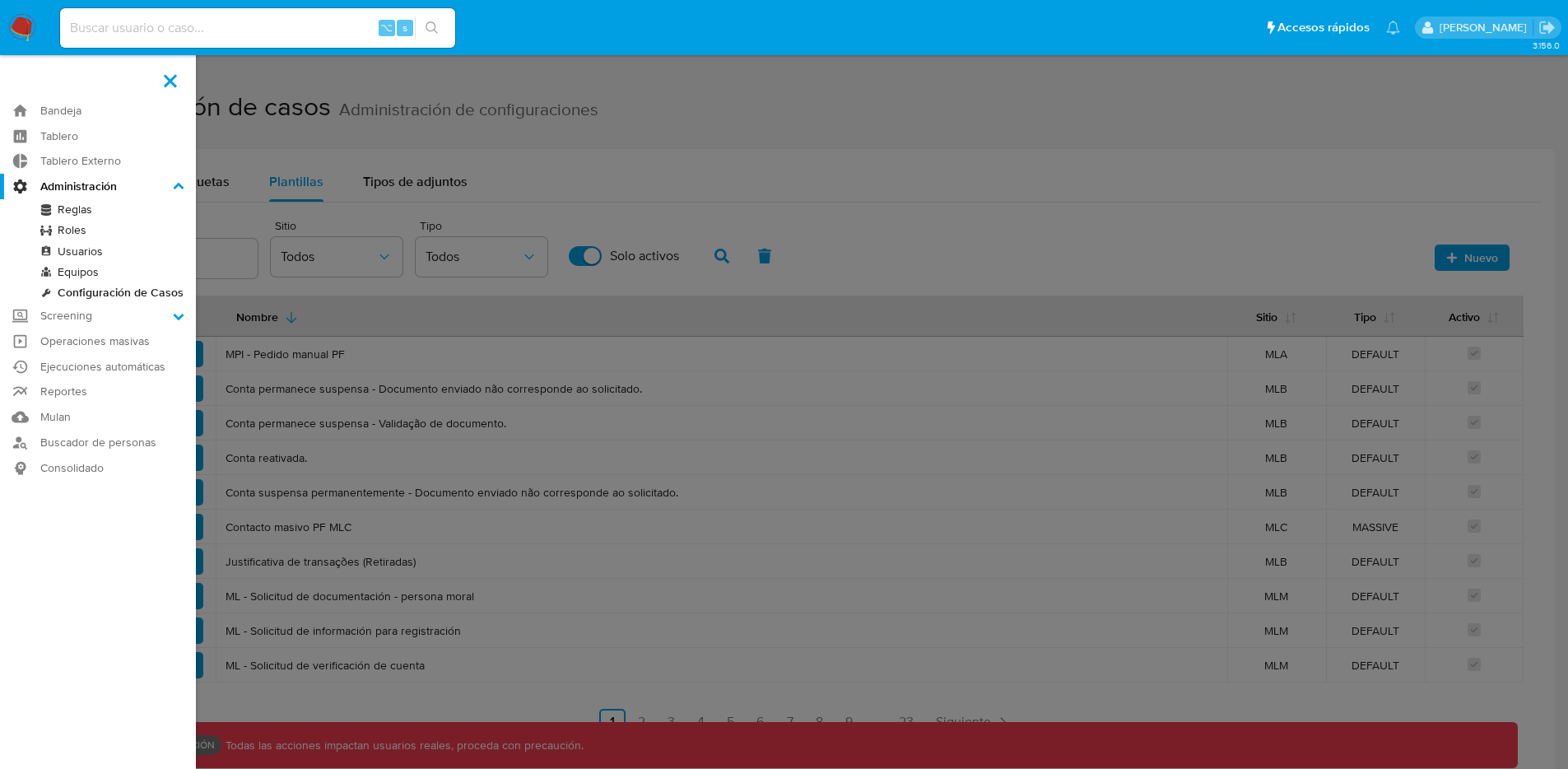
click at [95, 269] on link "Equipos" at bounding box center [98, 272] width 196 height 20
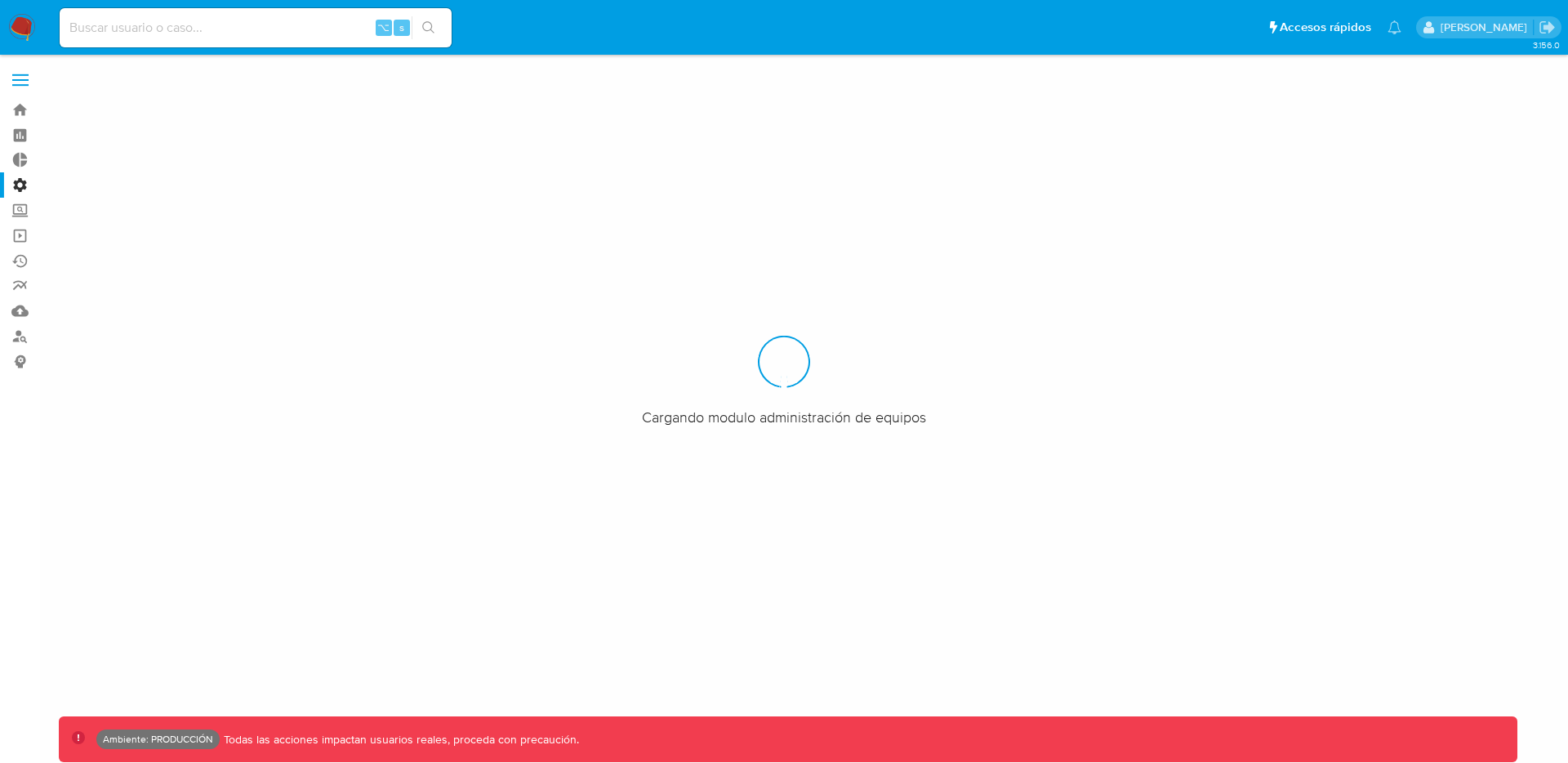
click at [19, 80] on span at bounding box center [19, 80] width 16 height 3
click at [0, 0] on input "checkbox" at bounding box center [0, 0] width 0 height 0
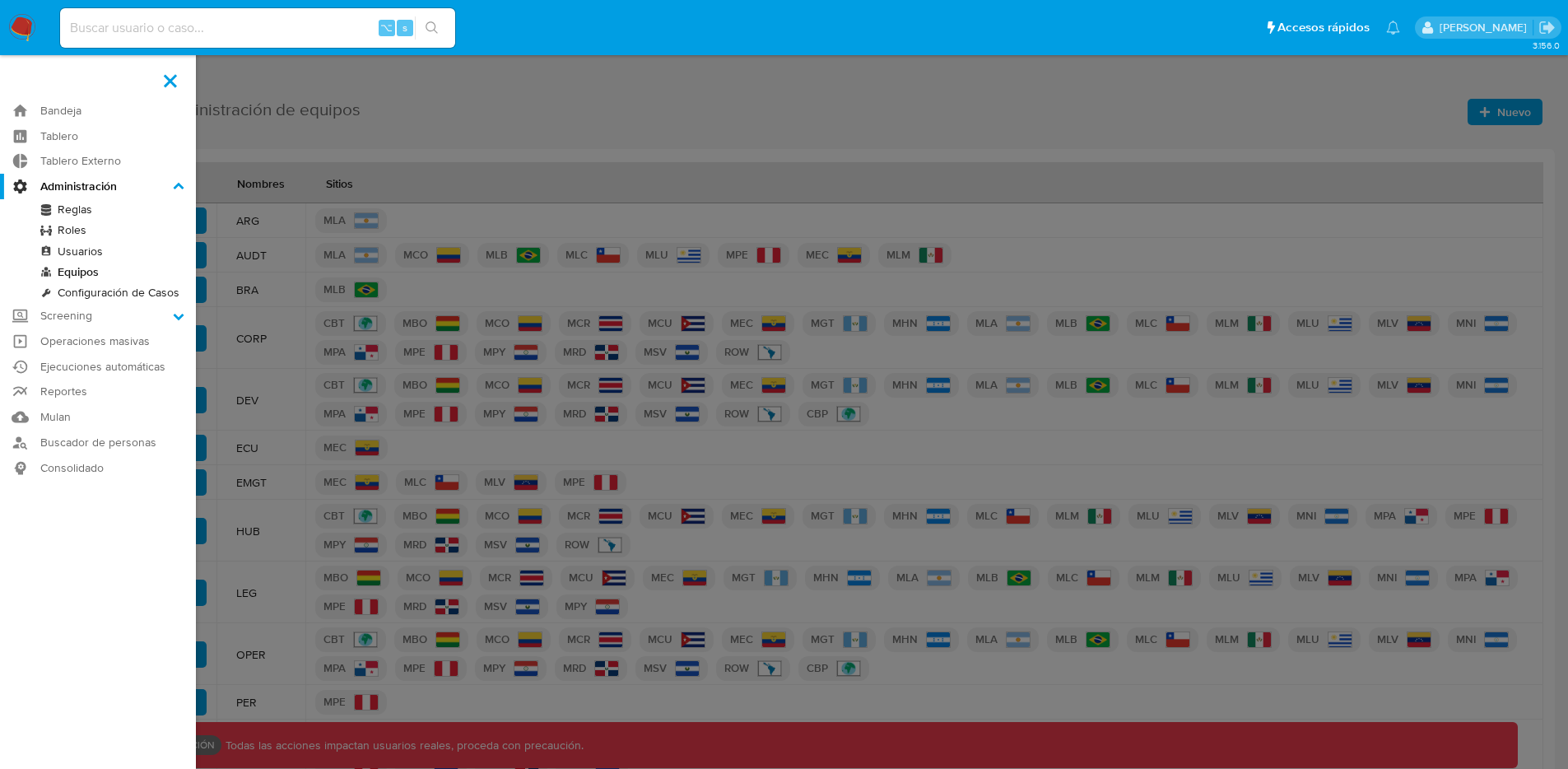
click at [71, 253] on link "Usuarios" at bounding box center [98, 252] width 196 height 20
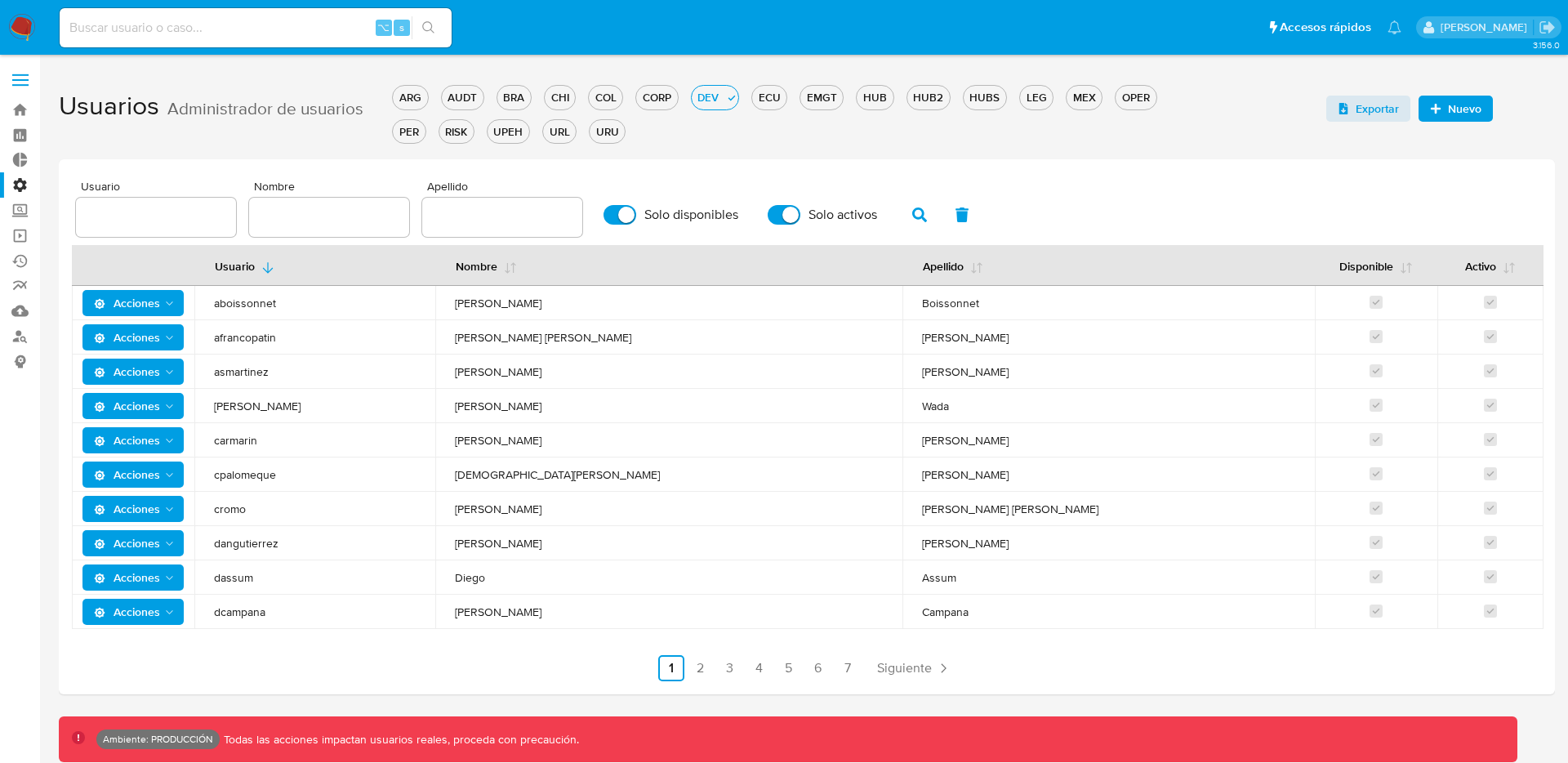
click at [25, 77] on label at bounding box center [20, 80] width 41 height 35
click at [0, 0] on input "checkbox" at bounding box center [0, 0] width 0 height 0
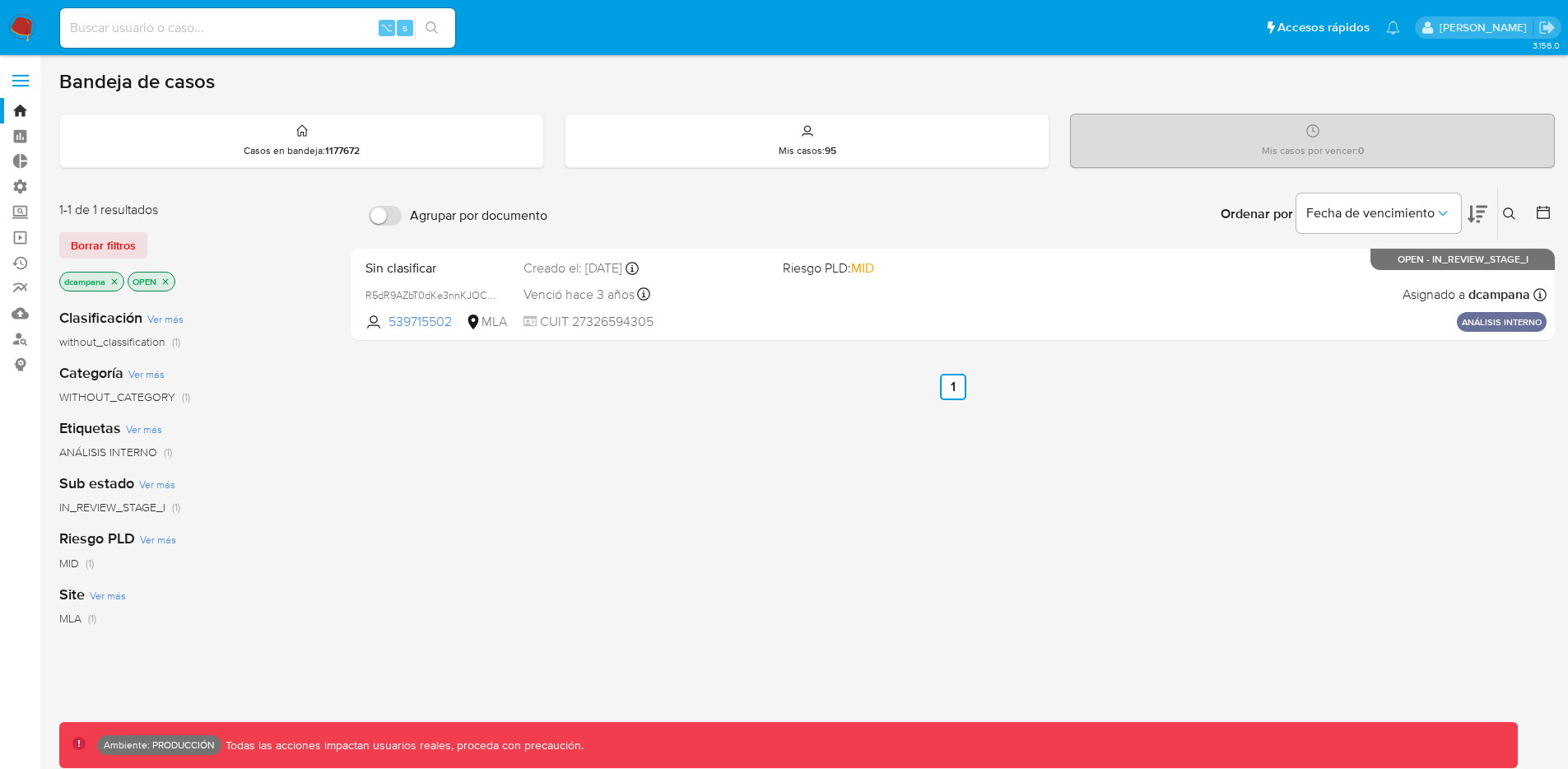
click at [16, 85] on span at bounding box center [20, 85] width 16 height 3
click at [0, 0] on input "checkbox" at bounding box center [0, 0] width 0 height 0
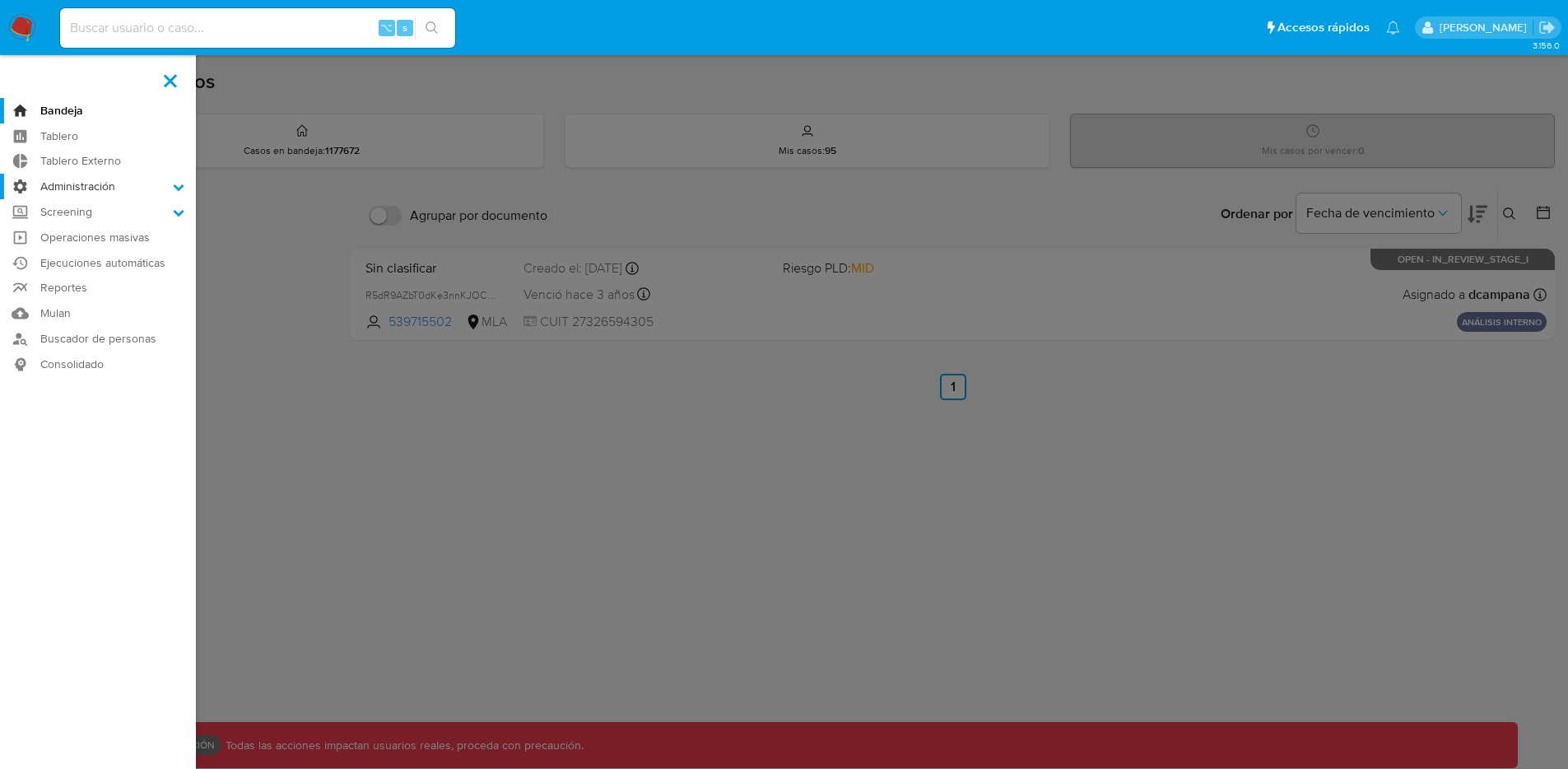
click at [97, 181] on label "Administración" at bounding box center [98, 187] width 196 height 26
click at [0, 0] on input "Administración" at bounding box center [0, 0] width 0 height 0
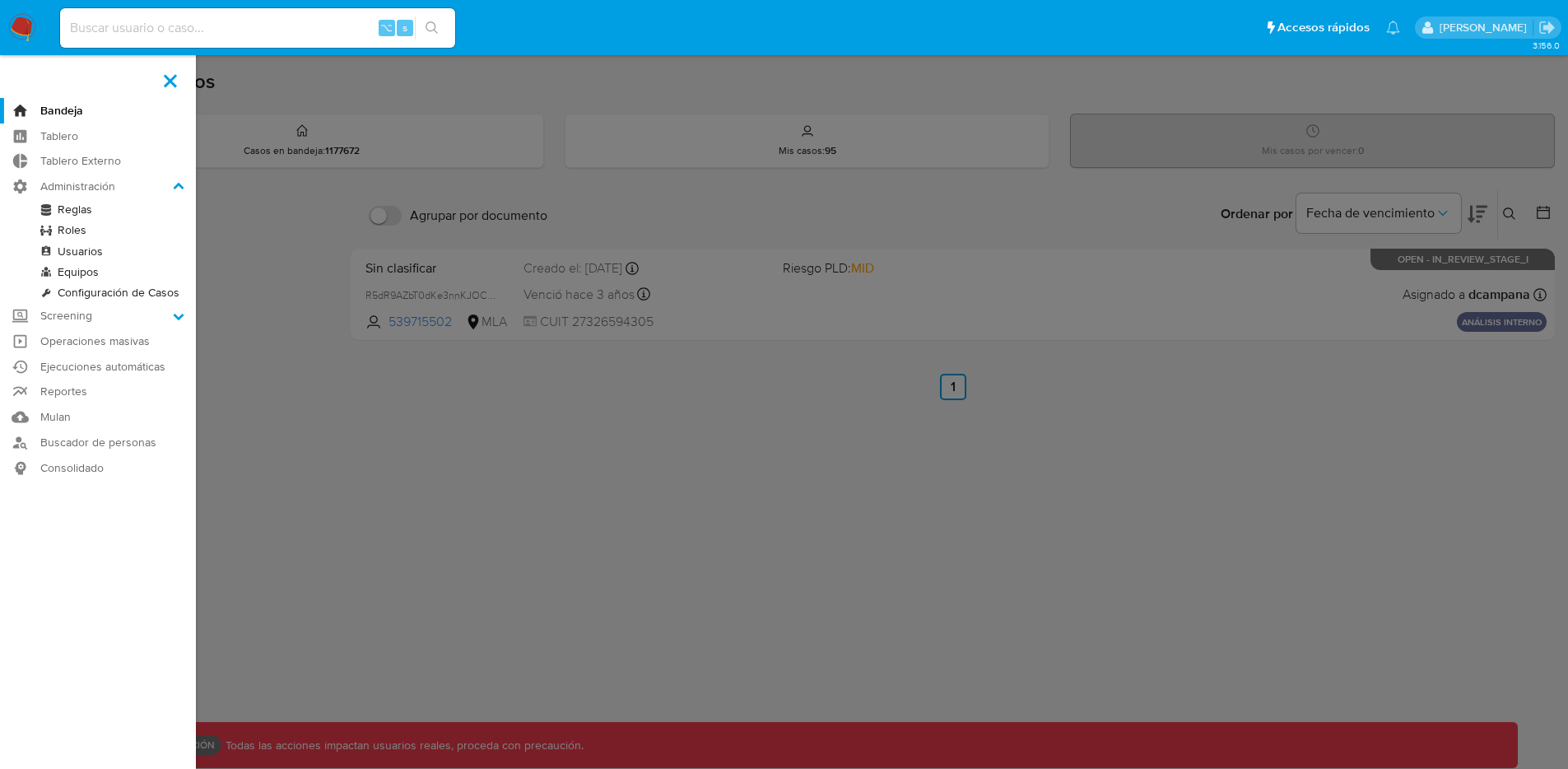
click at [79, 210] on link "Reglas" at bounding box center [98, 210] width 196 height 20
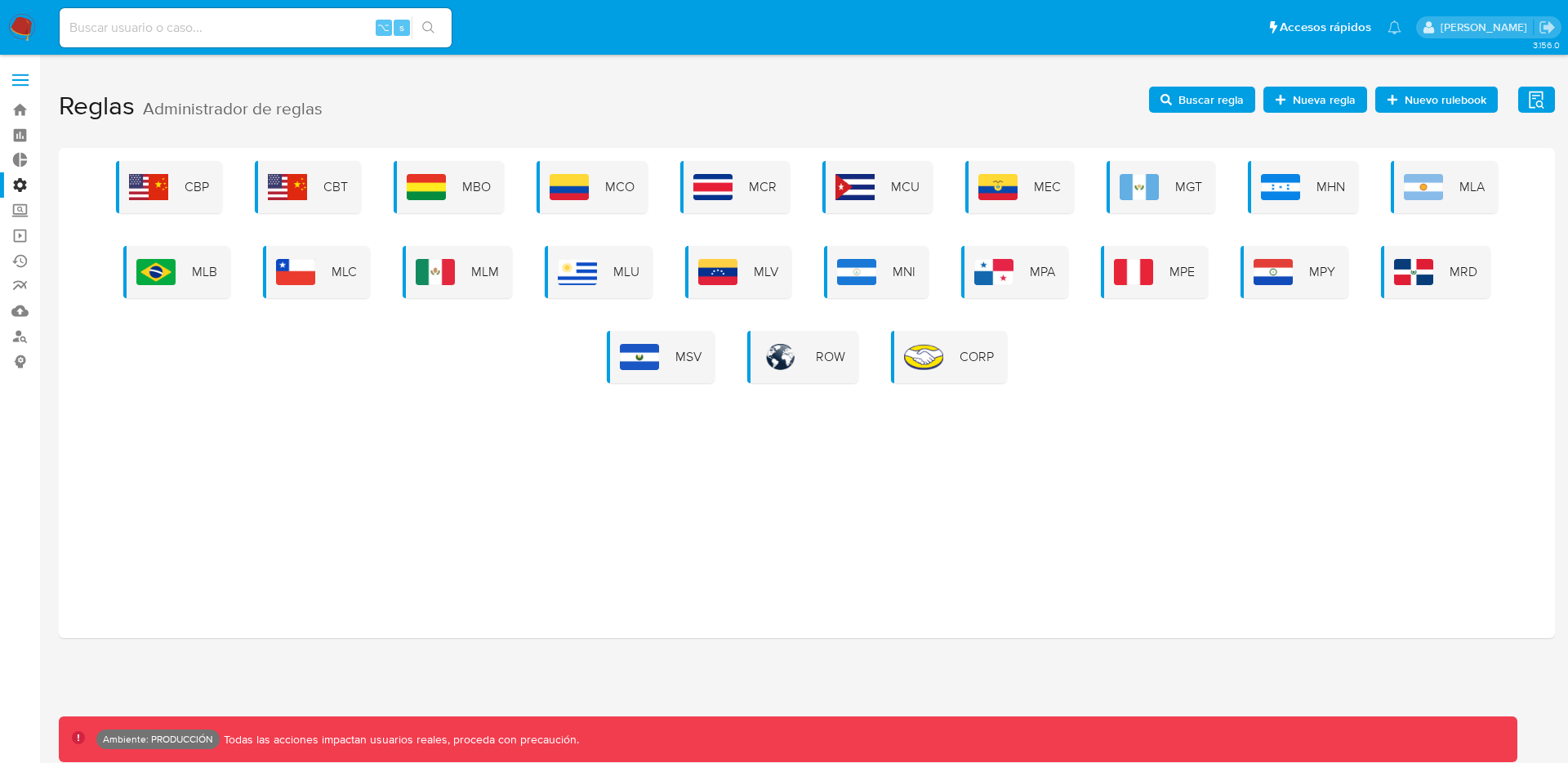
click at [1537, 81] on h1 "Reglas Administrador de reglas Evidencias Nuevo rulebook Nueva regla Buscar reg…" at bounding box center [807, 107] width 1496 height 57
click at [1538, 90] on icon "button" at bounding box center [1536, 100] width 20 height 20
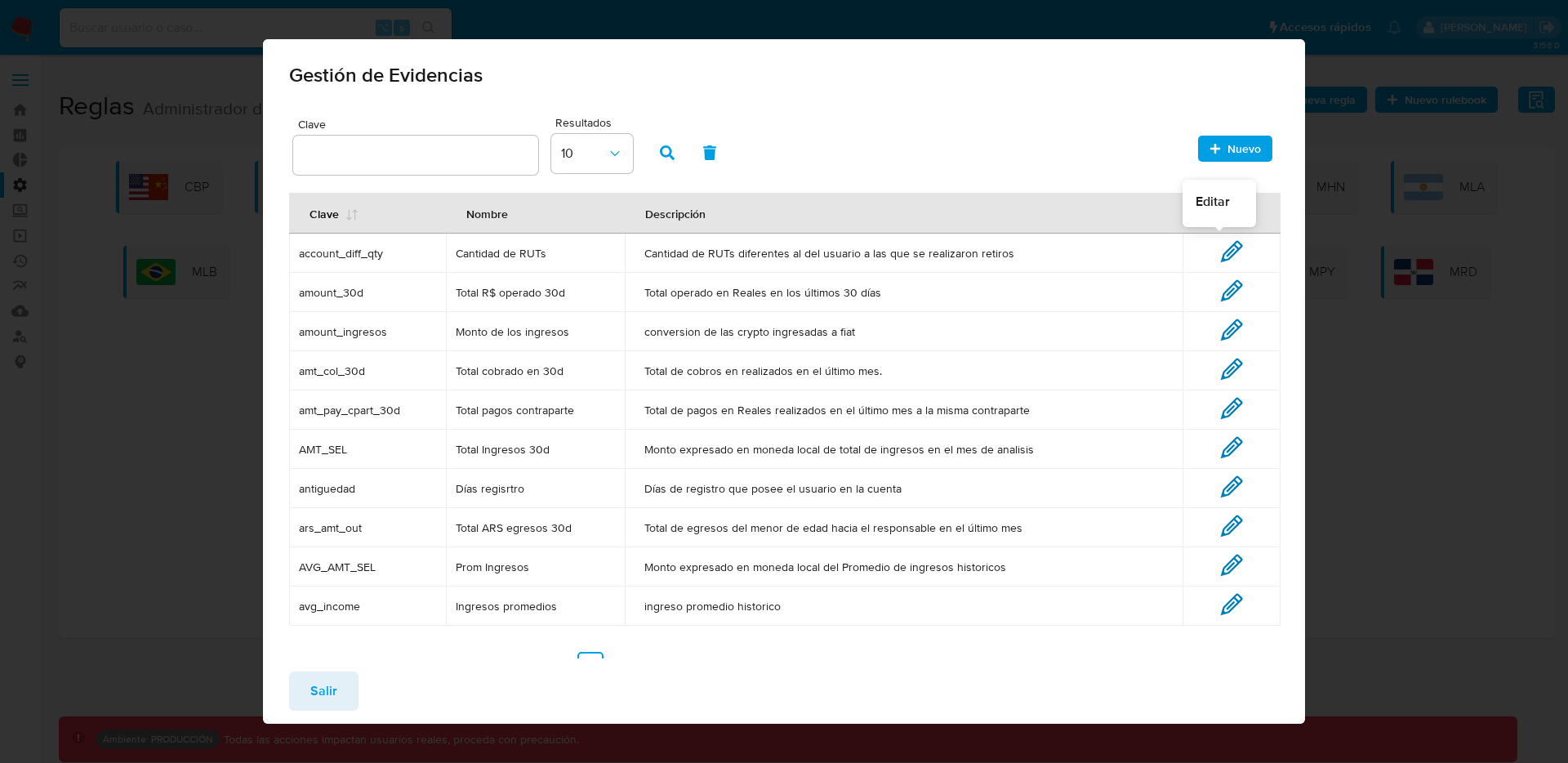
click at [1223, 255] on icon at bounding box center [1231, 251] width 23 height 23
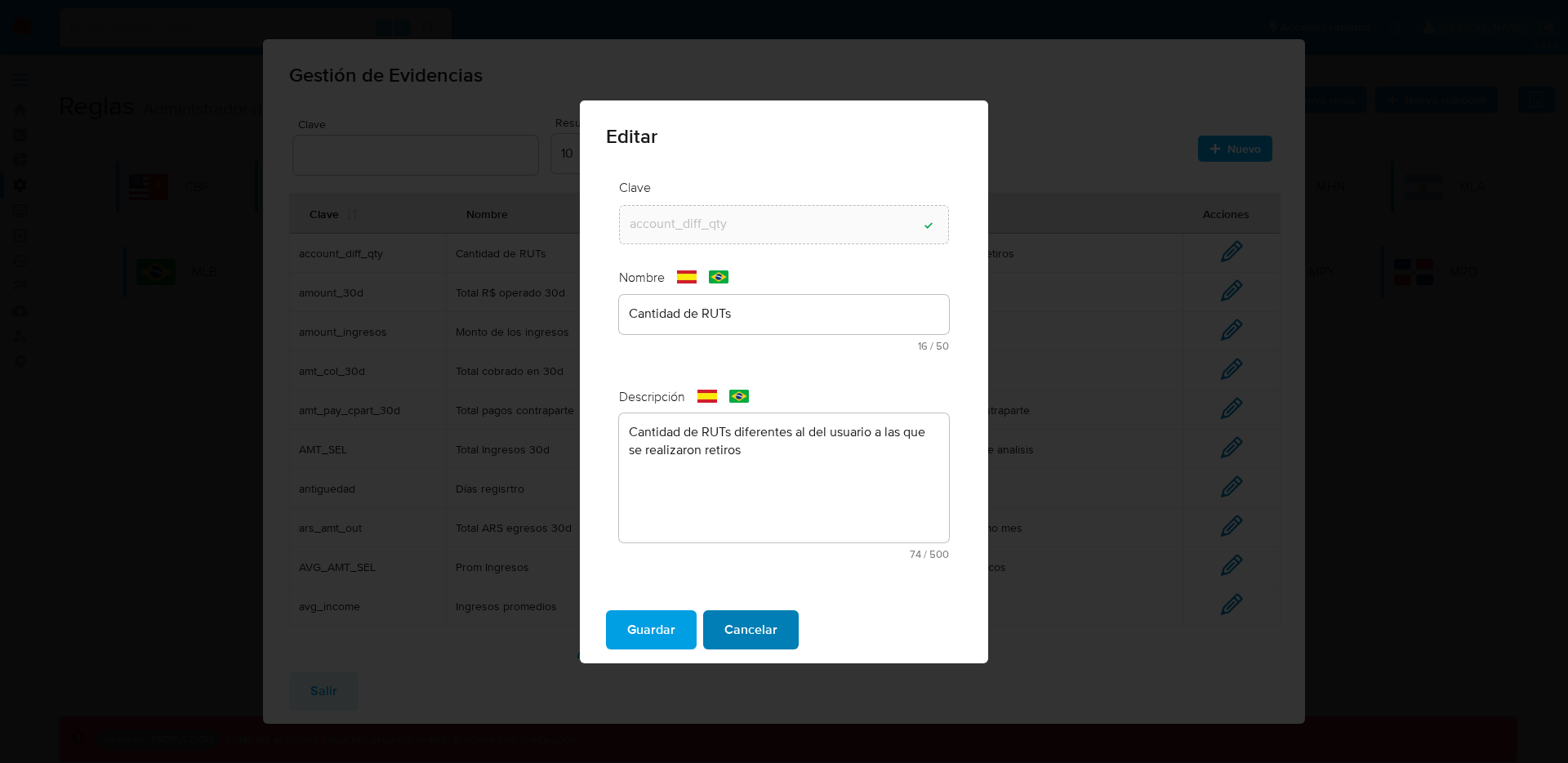
click at [765, 642] on span "Cancelar" at bounding box center [750, 629] width 53 height 36
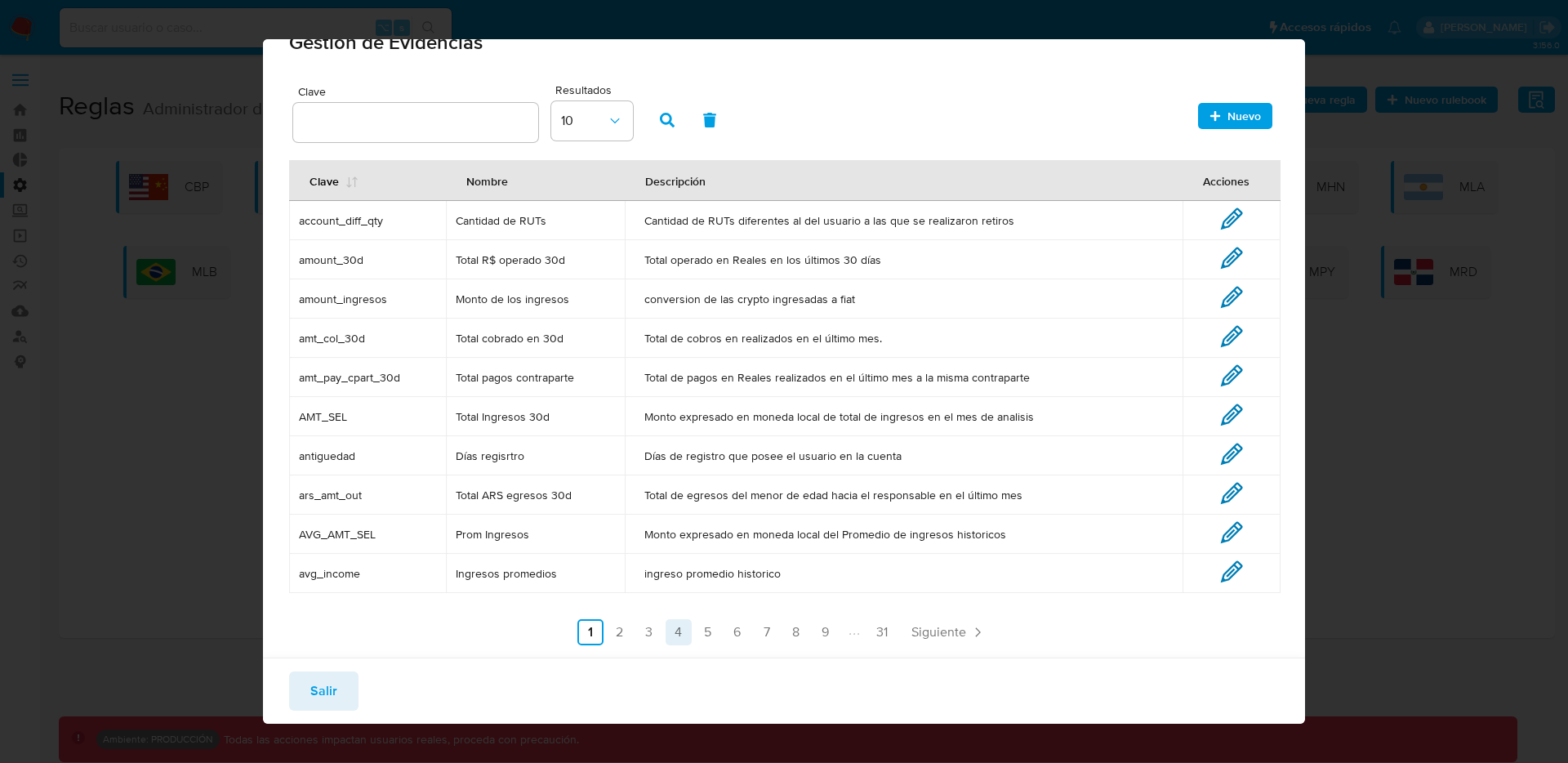
scroll to position [34, 0]
click at [623, 625] on link "2" at bounding box center [619, 631] width 26 height 26
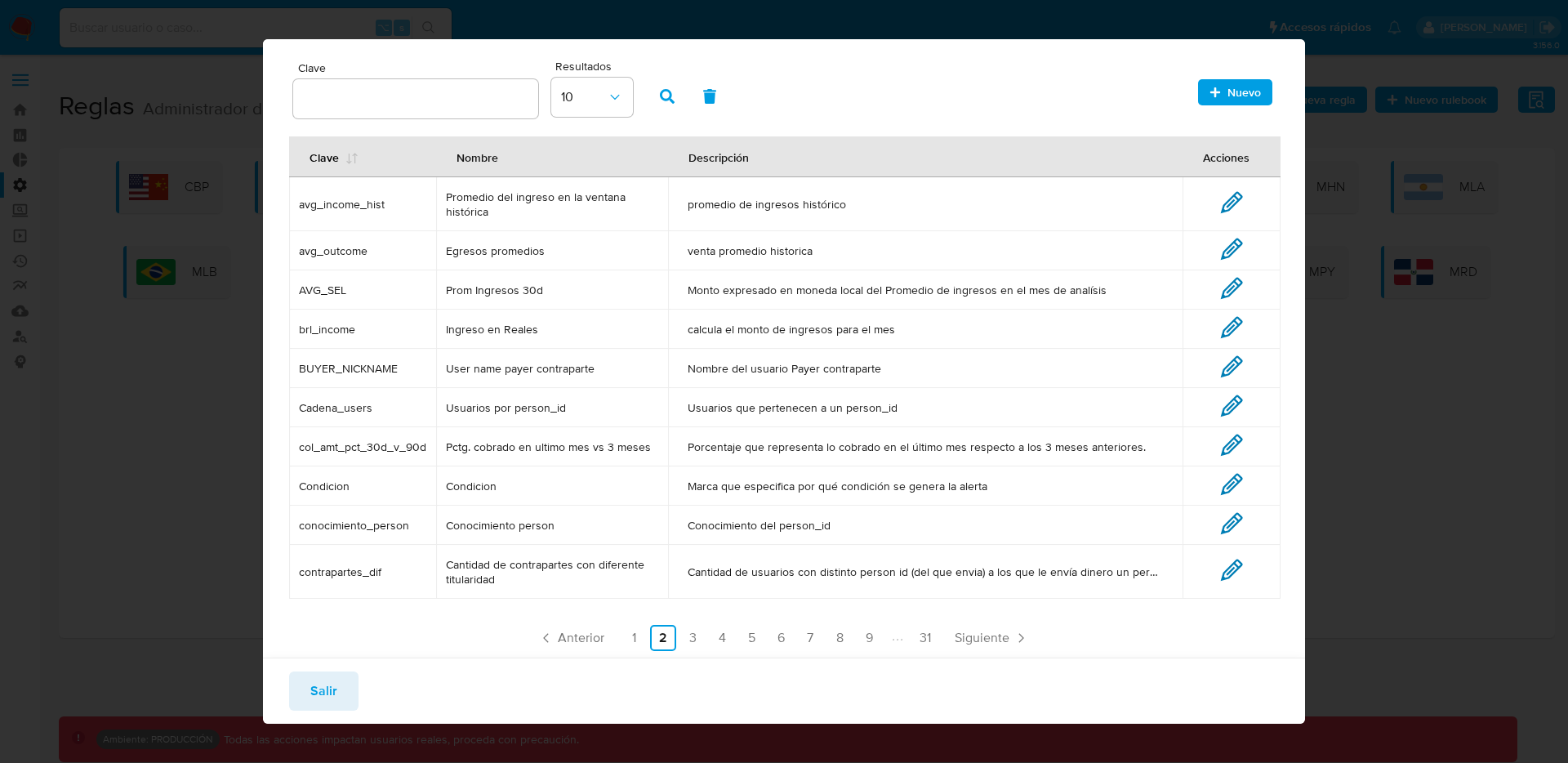
scroll to position [64, 0]
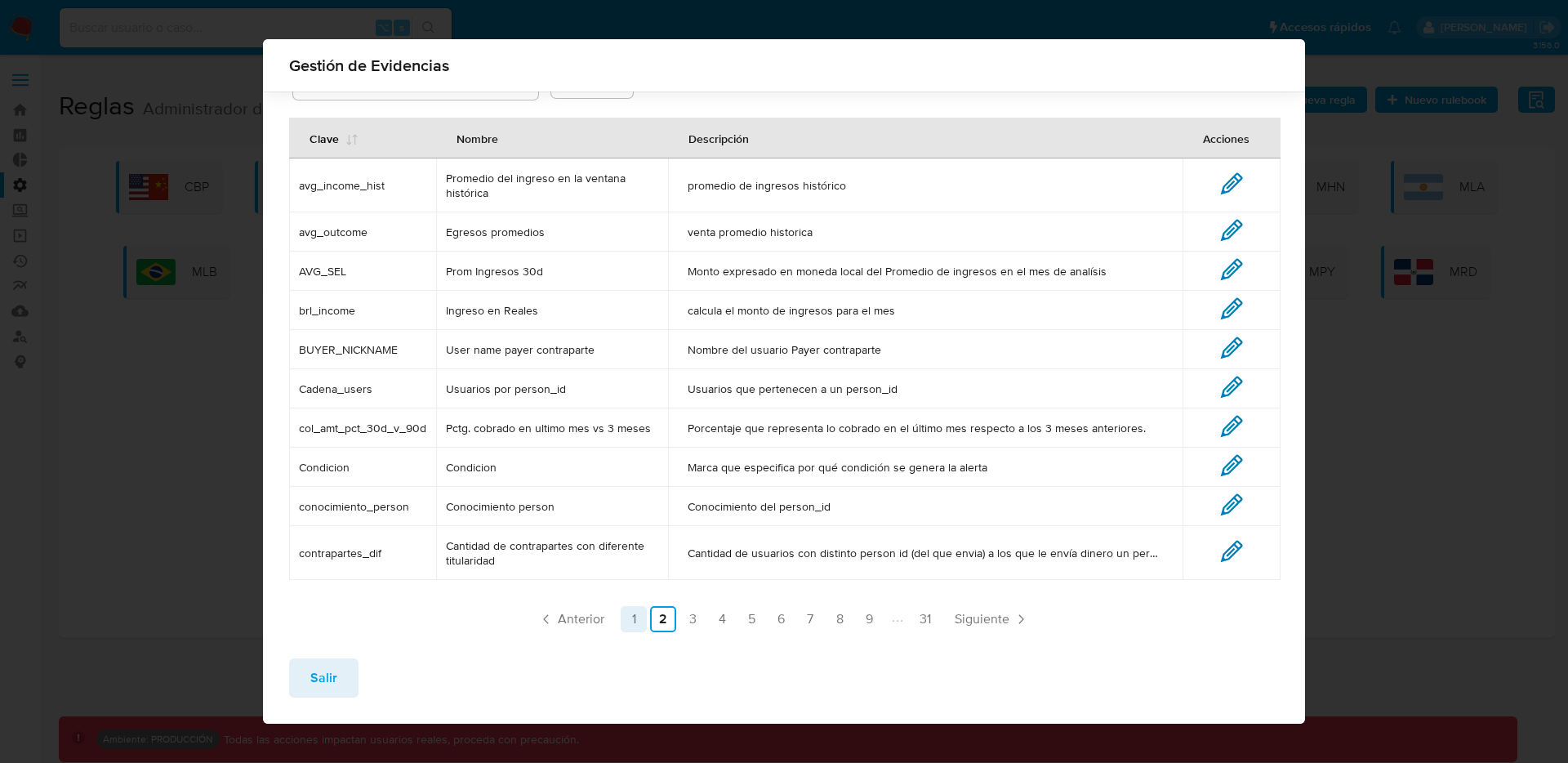
click at [636, 628] on link "1" at bounding box center [633, 618] width 26 height 26
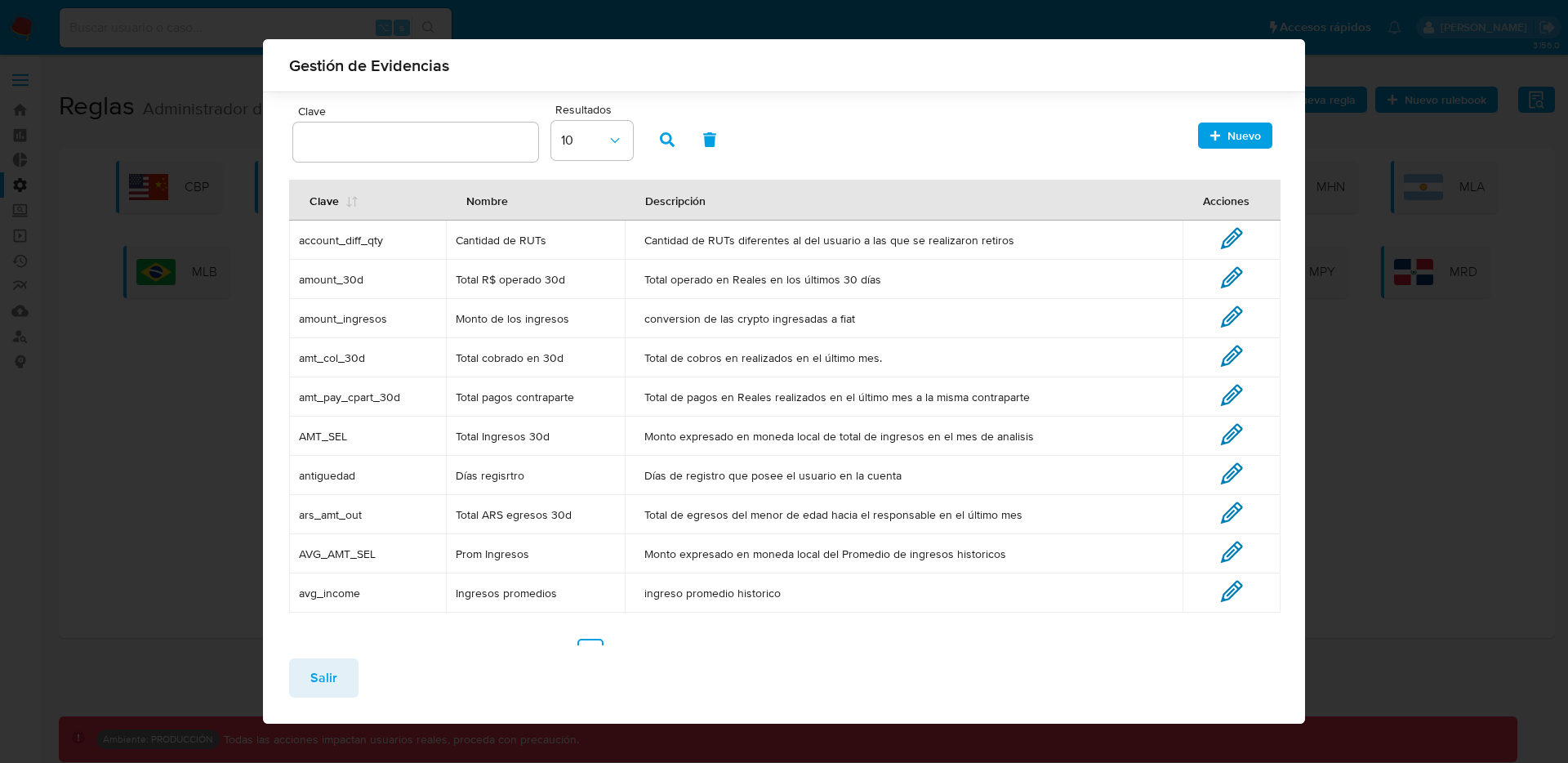
click at [351, 667] on button "Salir" at bounding box center [324, 678] width 69 height 39
